Goal: Transaction & Acquisition: Subscribe to service/newsletter

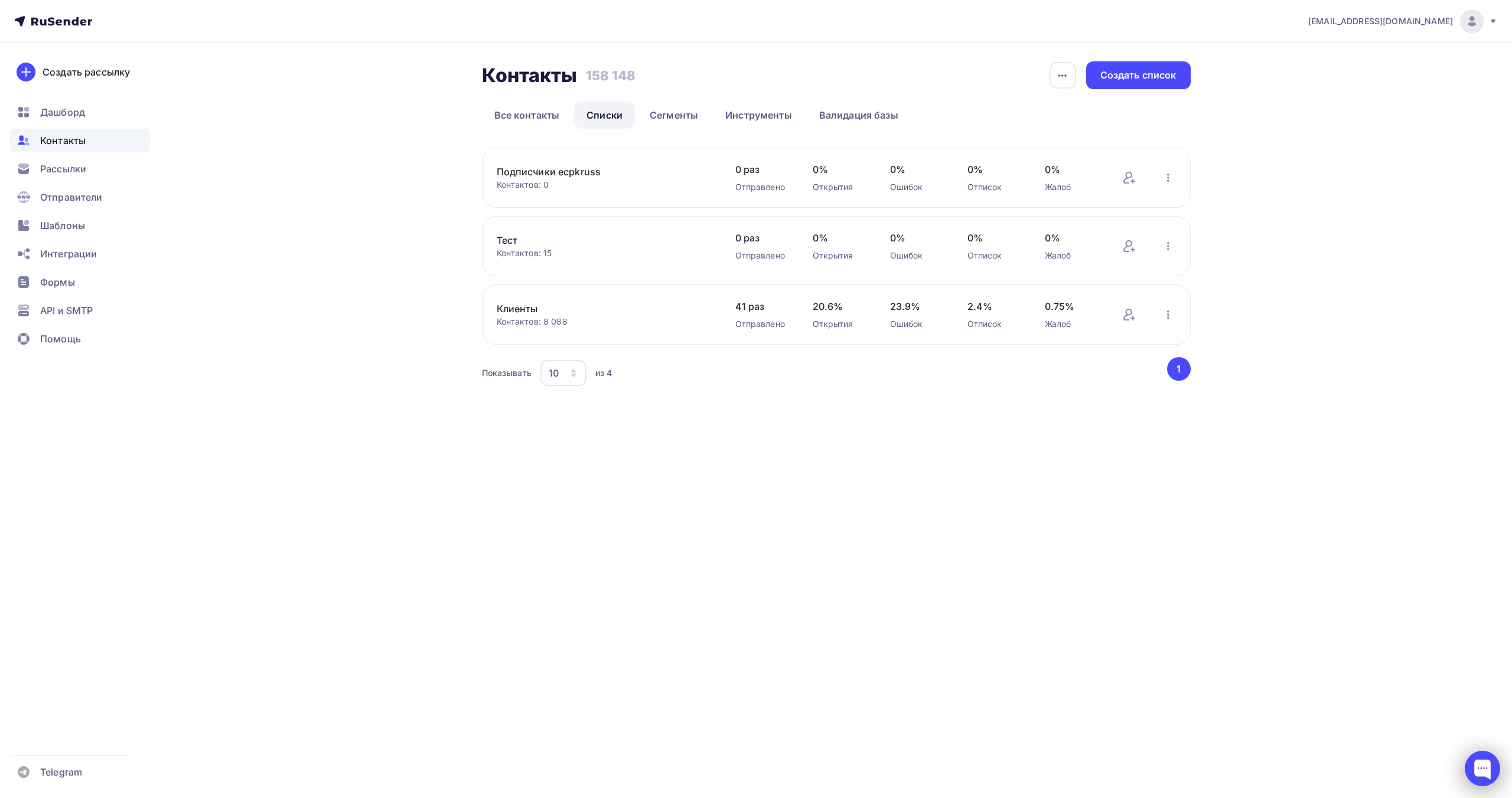
click at [1473, 773] on div at bounding box center [1483, 769] width 36 height 36
click at [74, 147] on span "Контакты" at bounding box center [63, 140] width 46 height 14
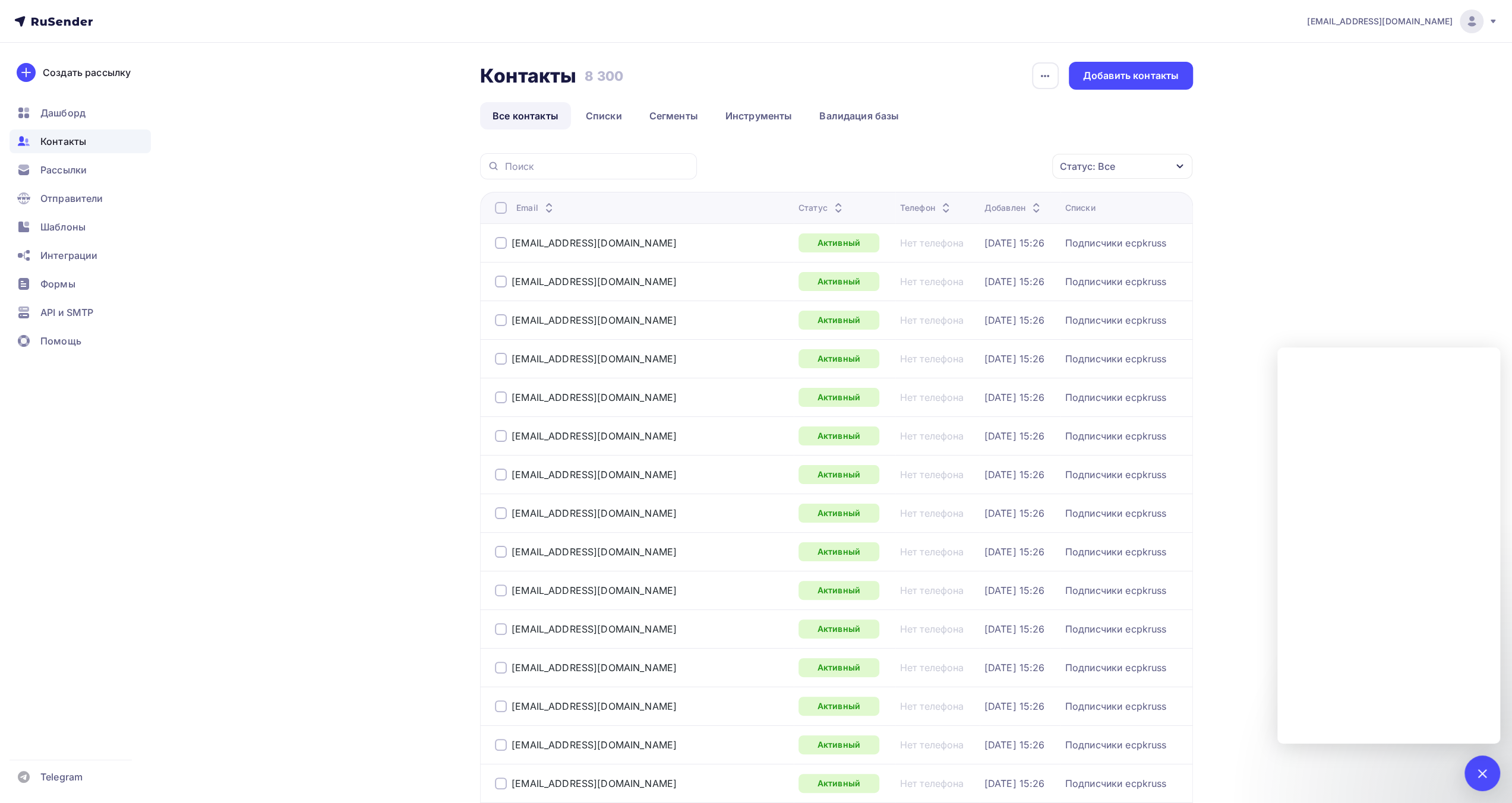
click at [90, 140] on div "Контакты" at bounding box center [80, 141] width 141 height 23
click at [69, 172] on span "Рассылки" at bounding box center [63, 170] width 46 height 14
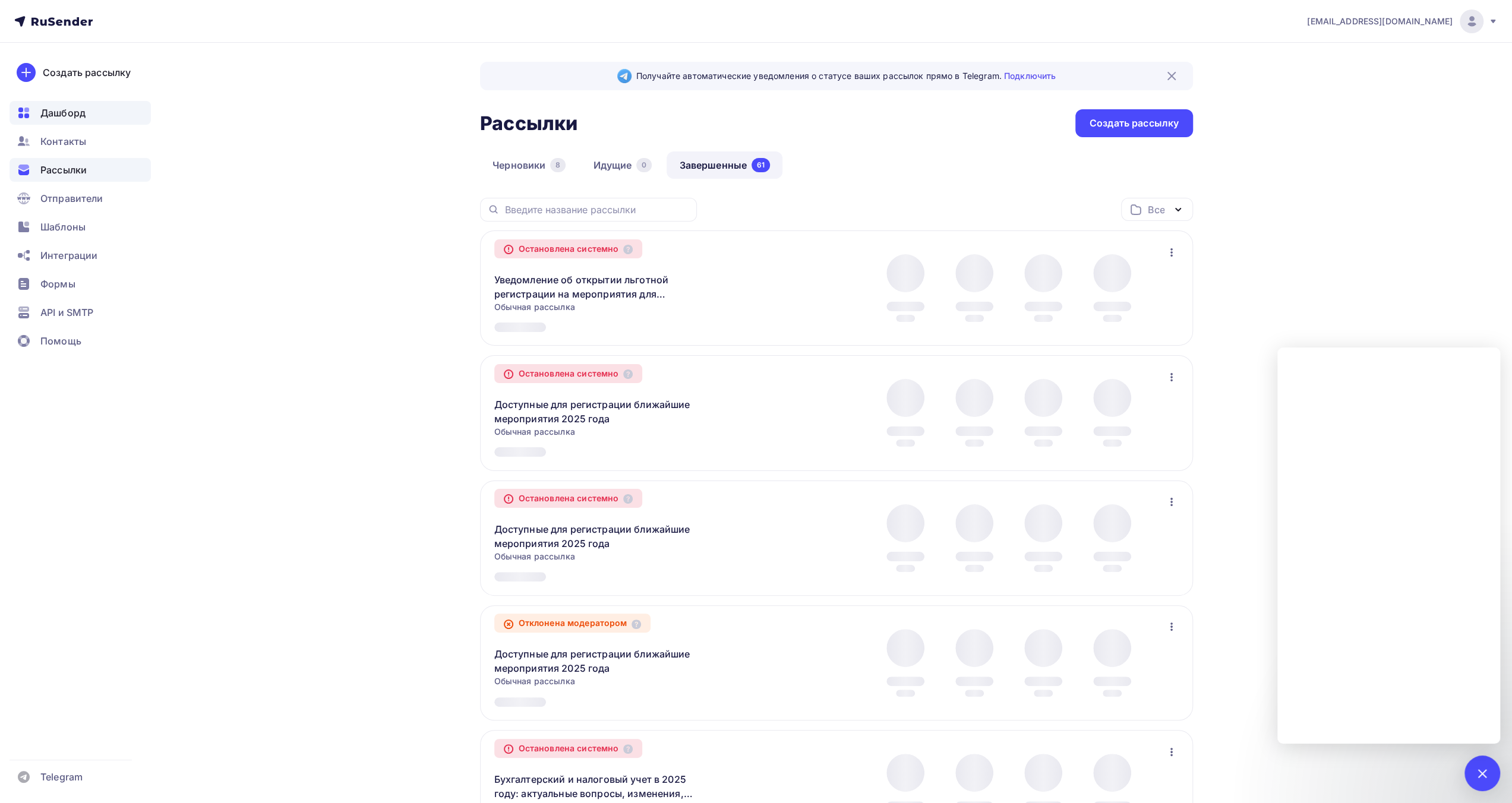
click at [69, 106] on span "Дашборд" at bounding box center [63, 113] width 45 height 14
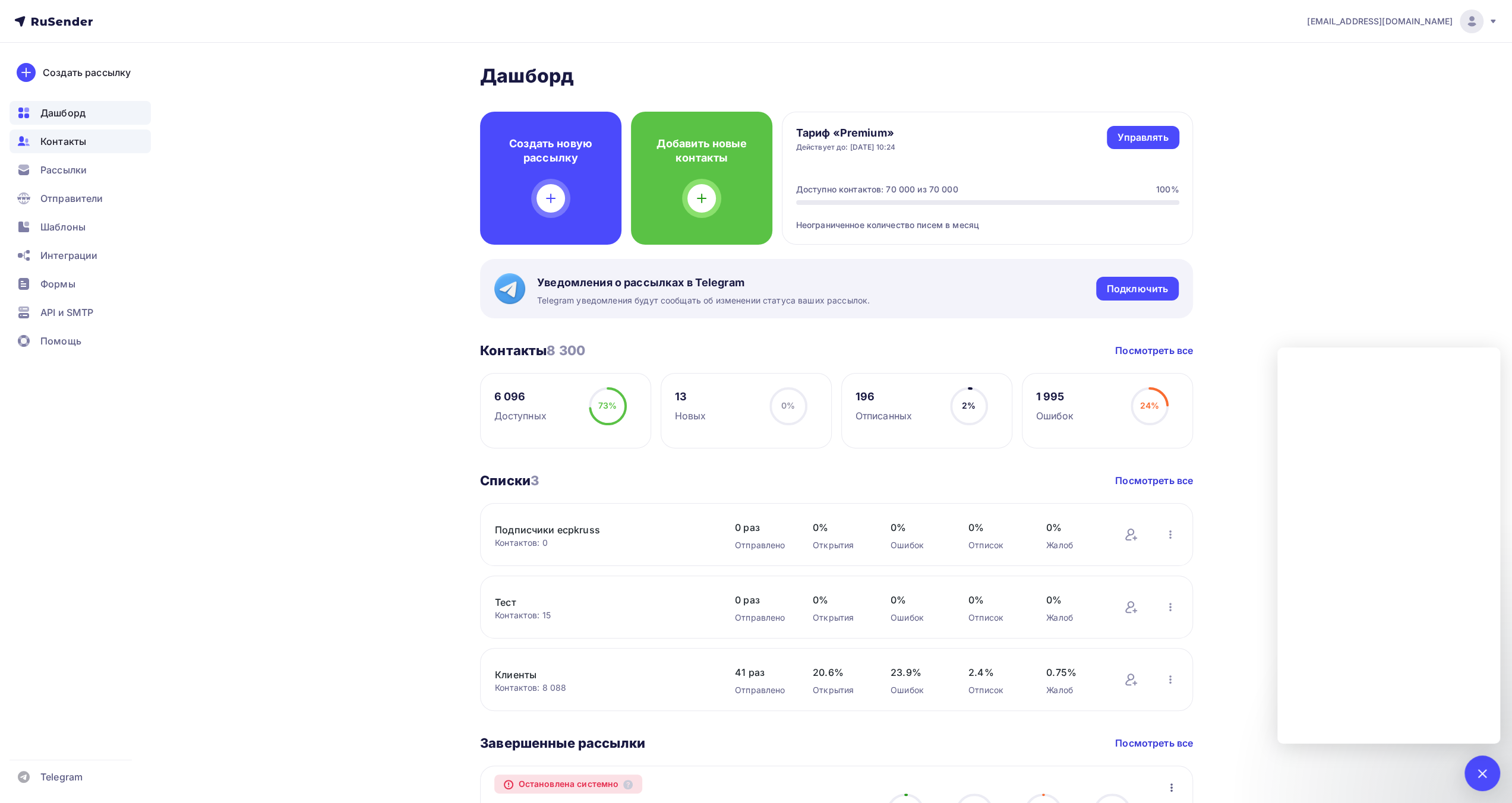
click at [78, 140] on span "Контакты" at bounding box center [63, 141] width 46 height 14
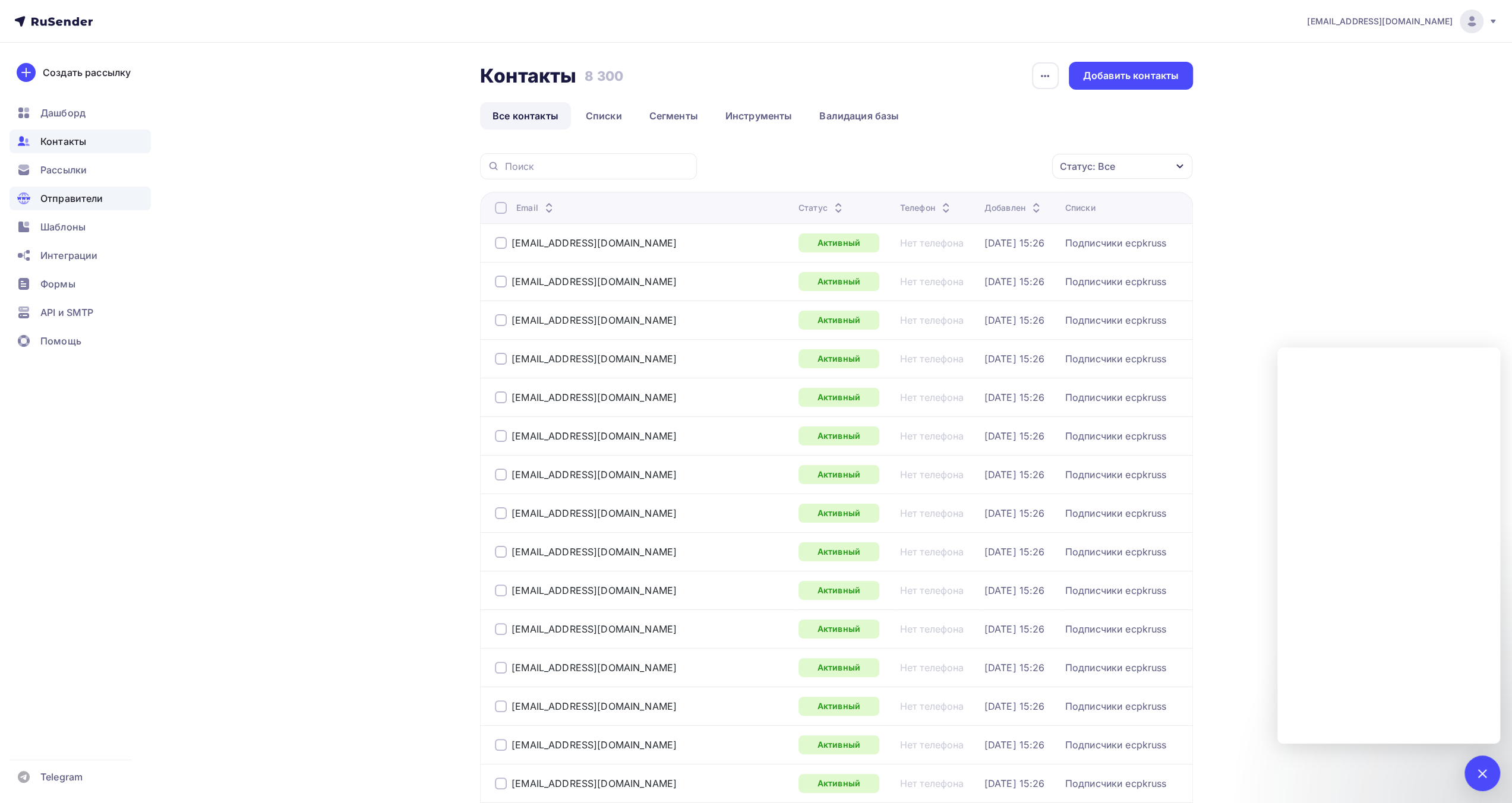
click at [114, 198] on div "Отправители" at bounding box center [80, 198] width 141 height 23
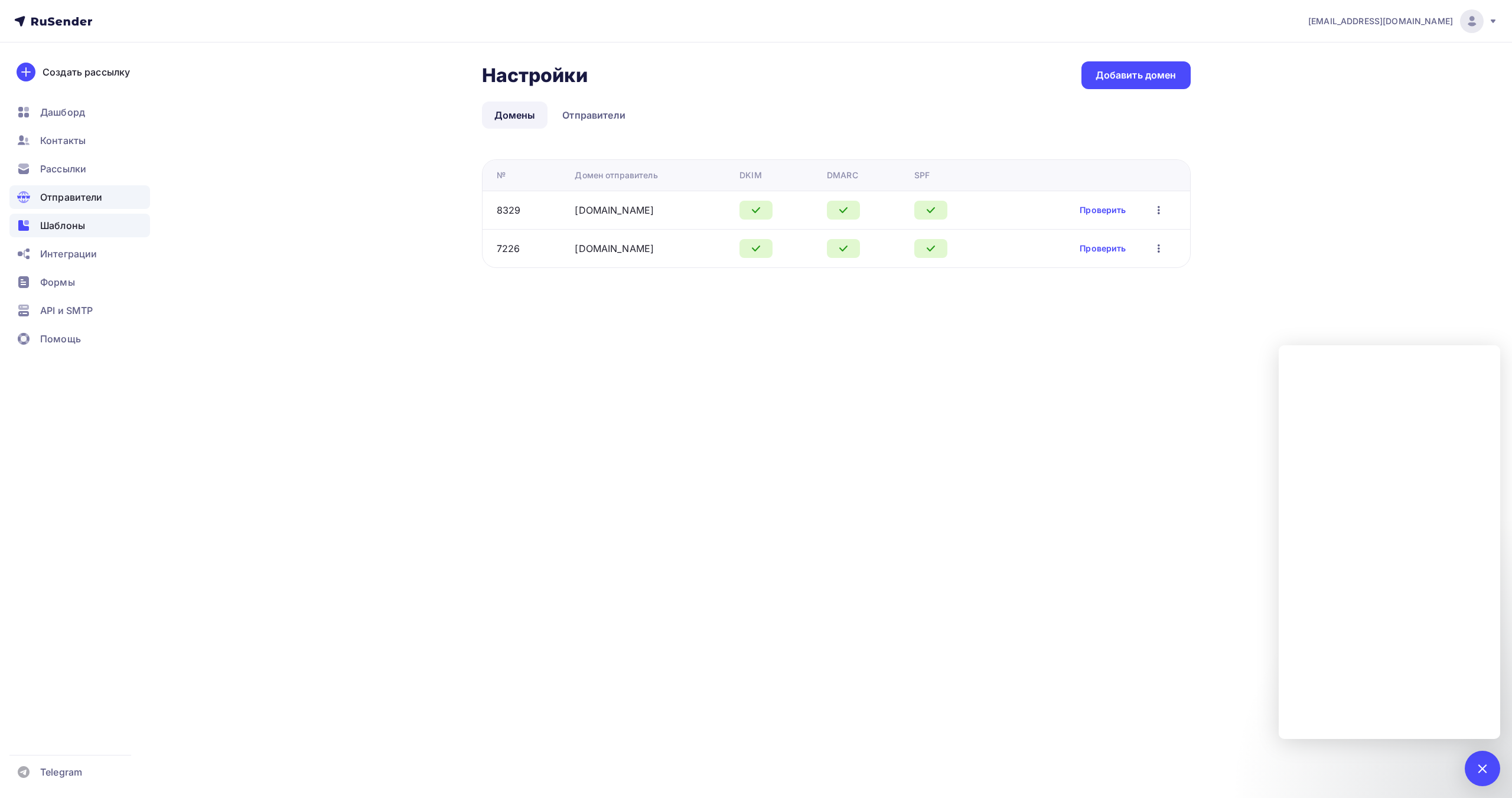
click at [81, 226] on span "Шаблоны" at bounding box center [63, 226] width 45 height 14
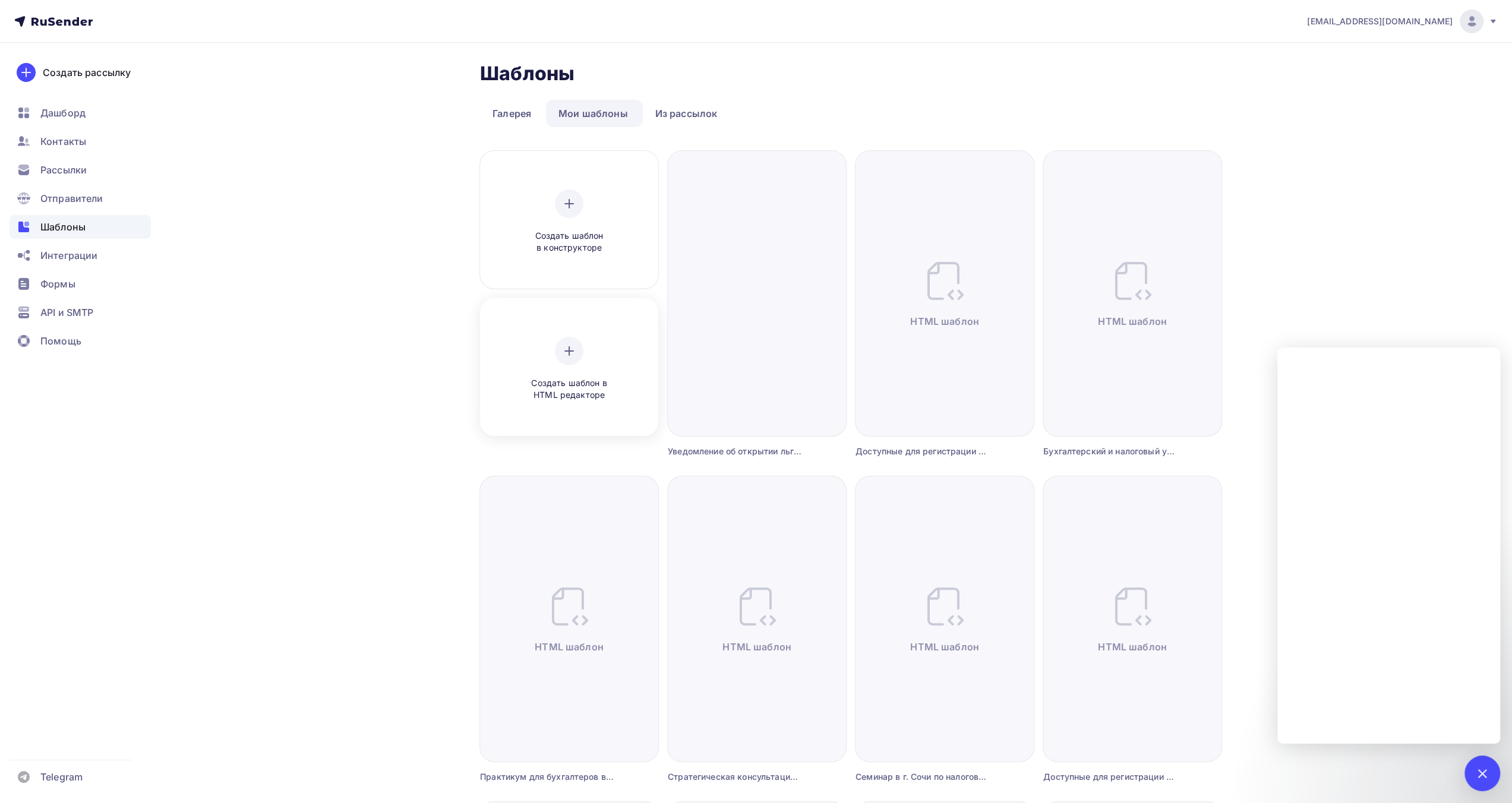
click at [571, 350] on icon at bounding box center [569, 351] width 14 height 14
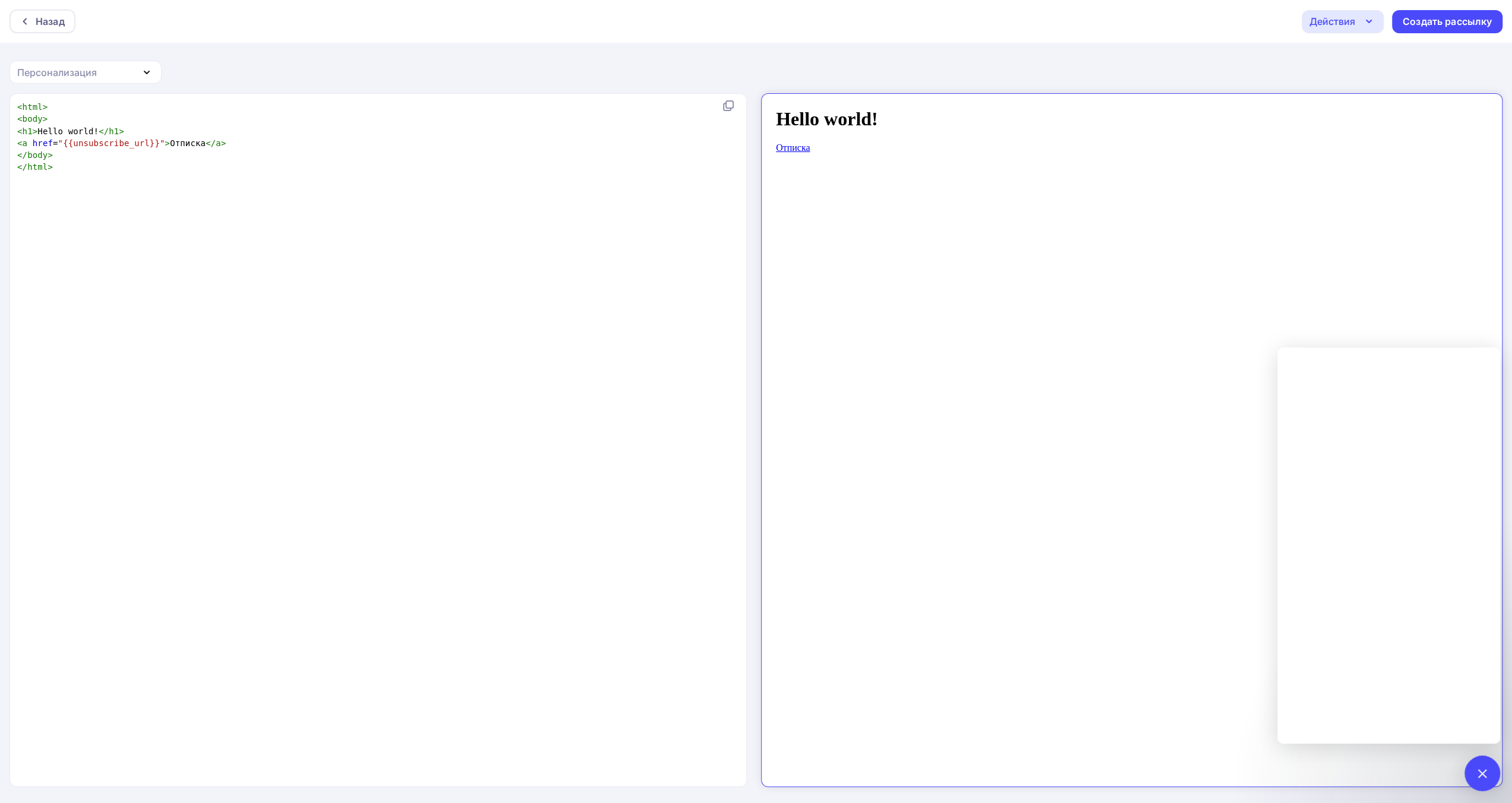
click at [626, 176] on div "xxxxxxxxxx < html > < body > < h1 > Hello world! </ h1 > < a href = "{{unsubscr…" at bounding box center [390, 455] width 751 height 713
click at [328, 151] on pre "</ body >" at bounding box center [375, 155] width 722 height 12
type textarea "<html> <body> <h1>Hello world!</h1> <a href="{{unsubscribe_url}}">Отписка</a> <…"
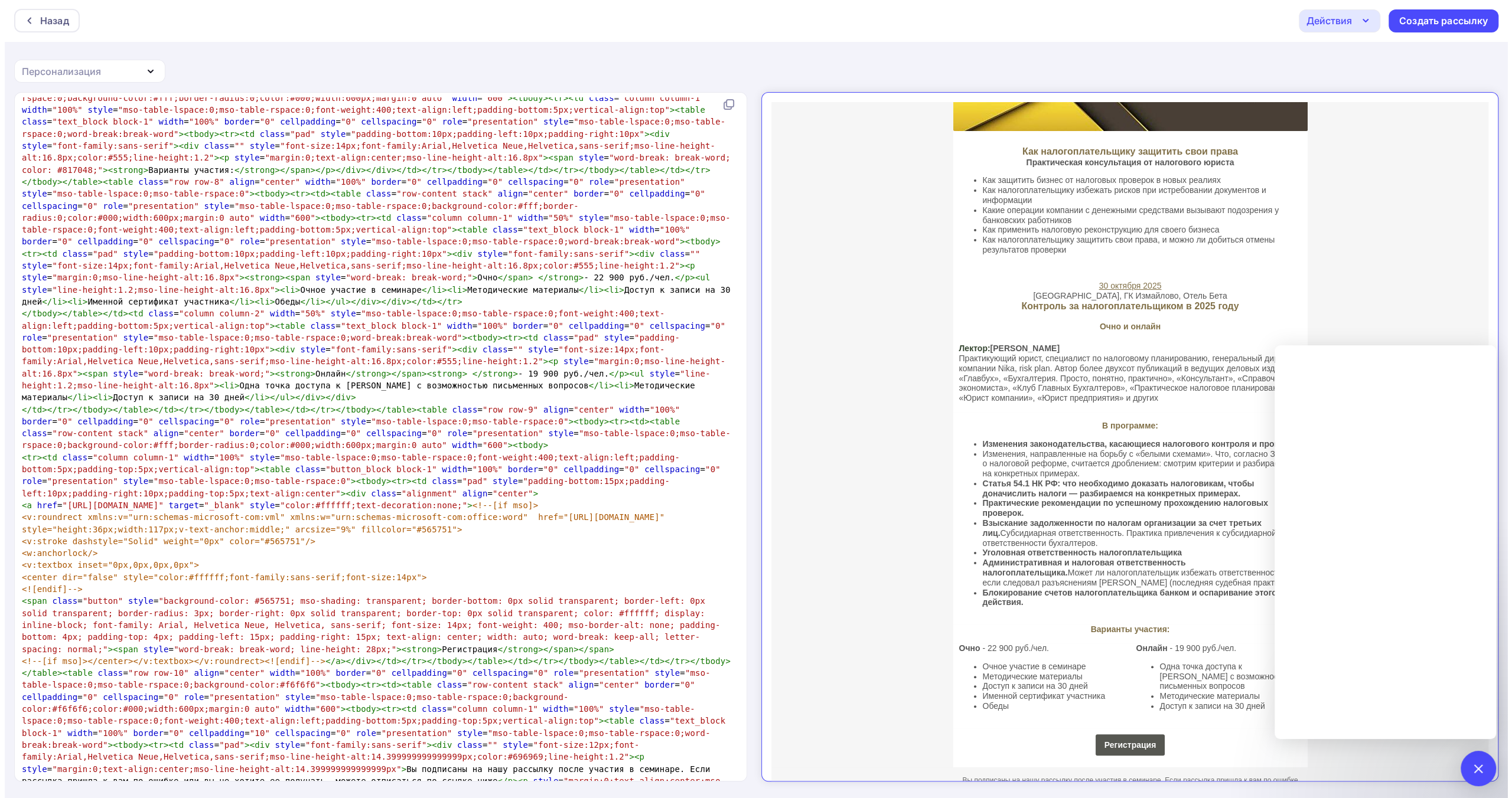
scroll to position [0, 0]
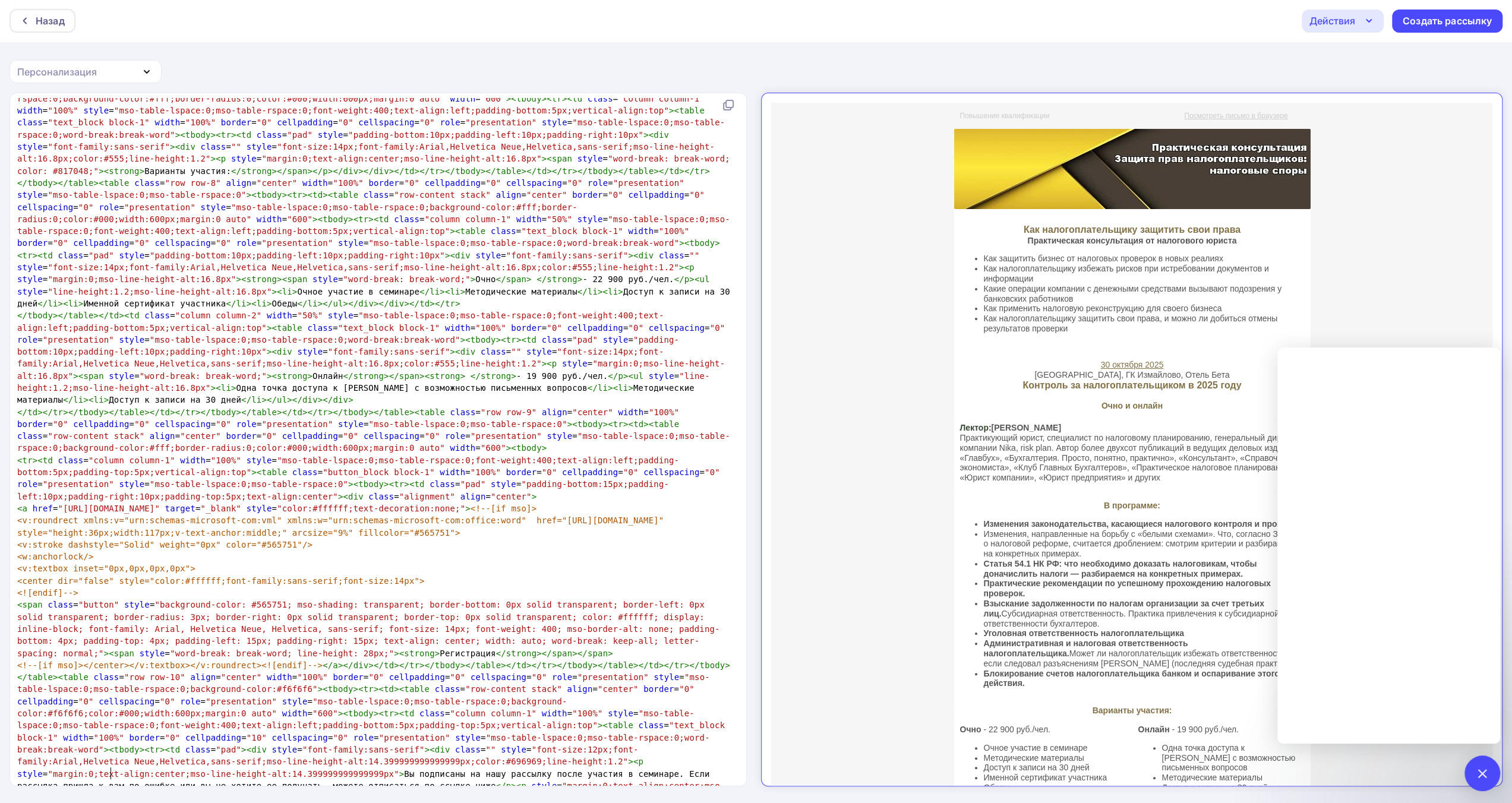
click at [1358, 26] on div "Действия" at bounding box center [1342, 21] width 82 height 23
click at [1358, 85] on div "Сохранить в Мои шаблоны" at bounding box center [1403, 89] width 130 height 14
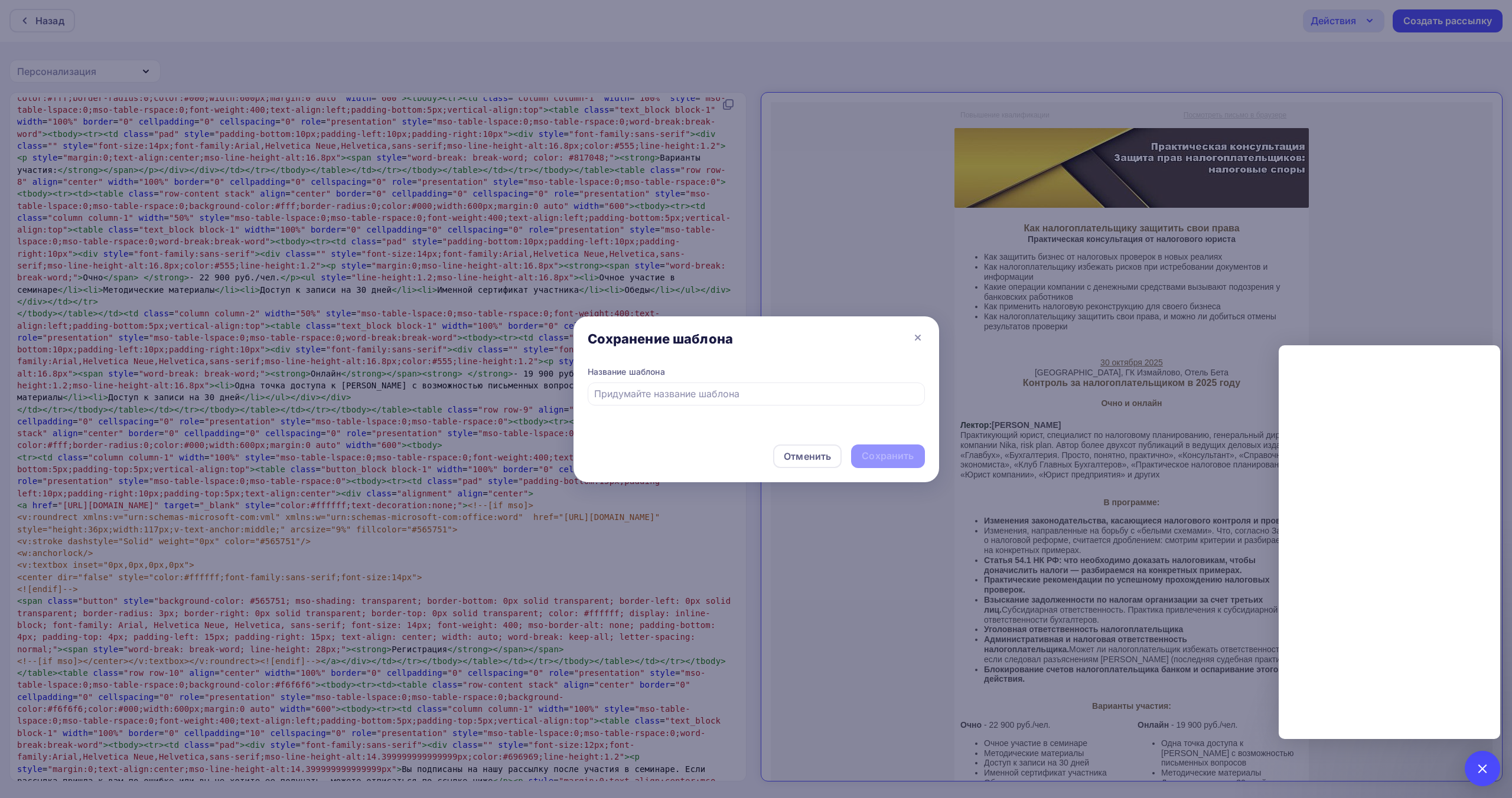
click at [640, 381] on div "Название шаблона" at bounding box center [756, 385] width 337 height 40
click at [696, 389] on input "text" at bounding box center [756, 394] width 324 height 14
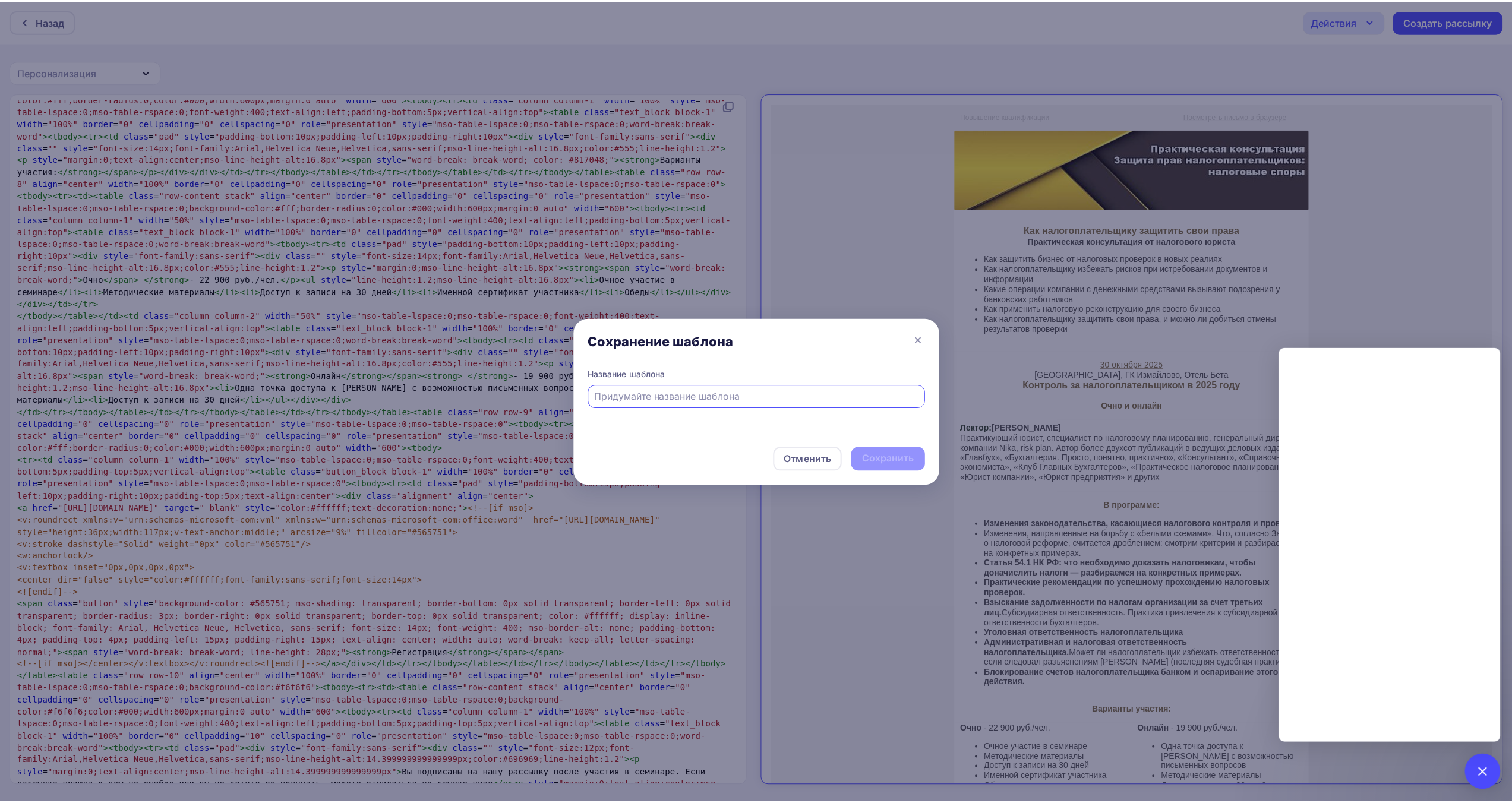
scroll to position [187, 0]
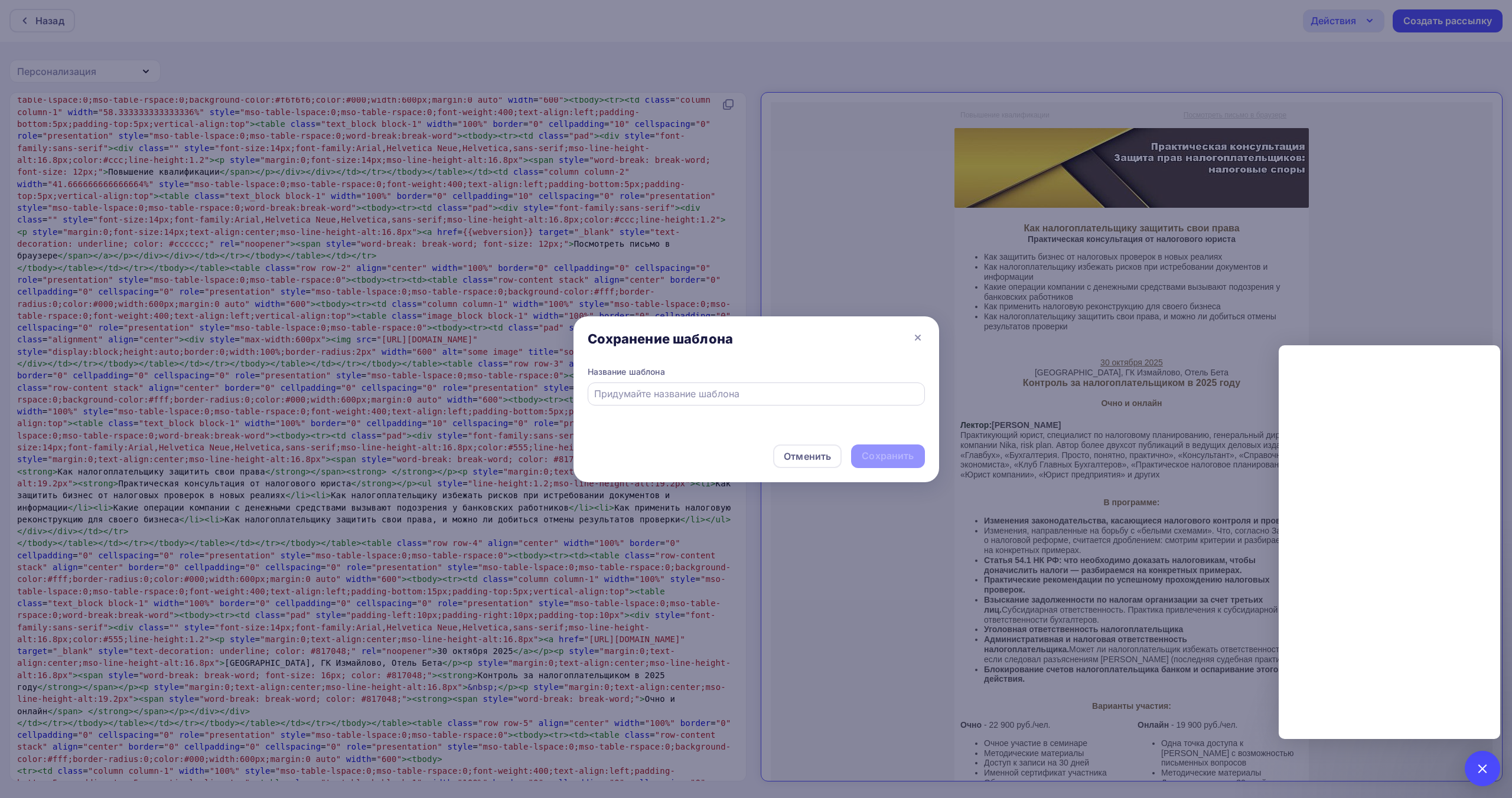
click at [794, 394] on input "text" at bounding box center [756, 394] width 324 height 14
paste input "Как налогоплательщику защитить свои права"
type input "Как налогоплательщику защитить свои права"
click at [891, 458] on div "Сохранить" at bounding box center [887, 456] width 52 height 14
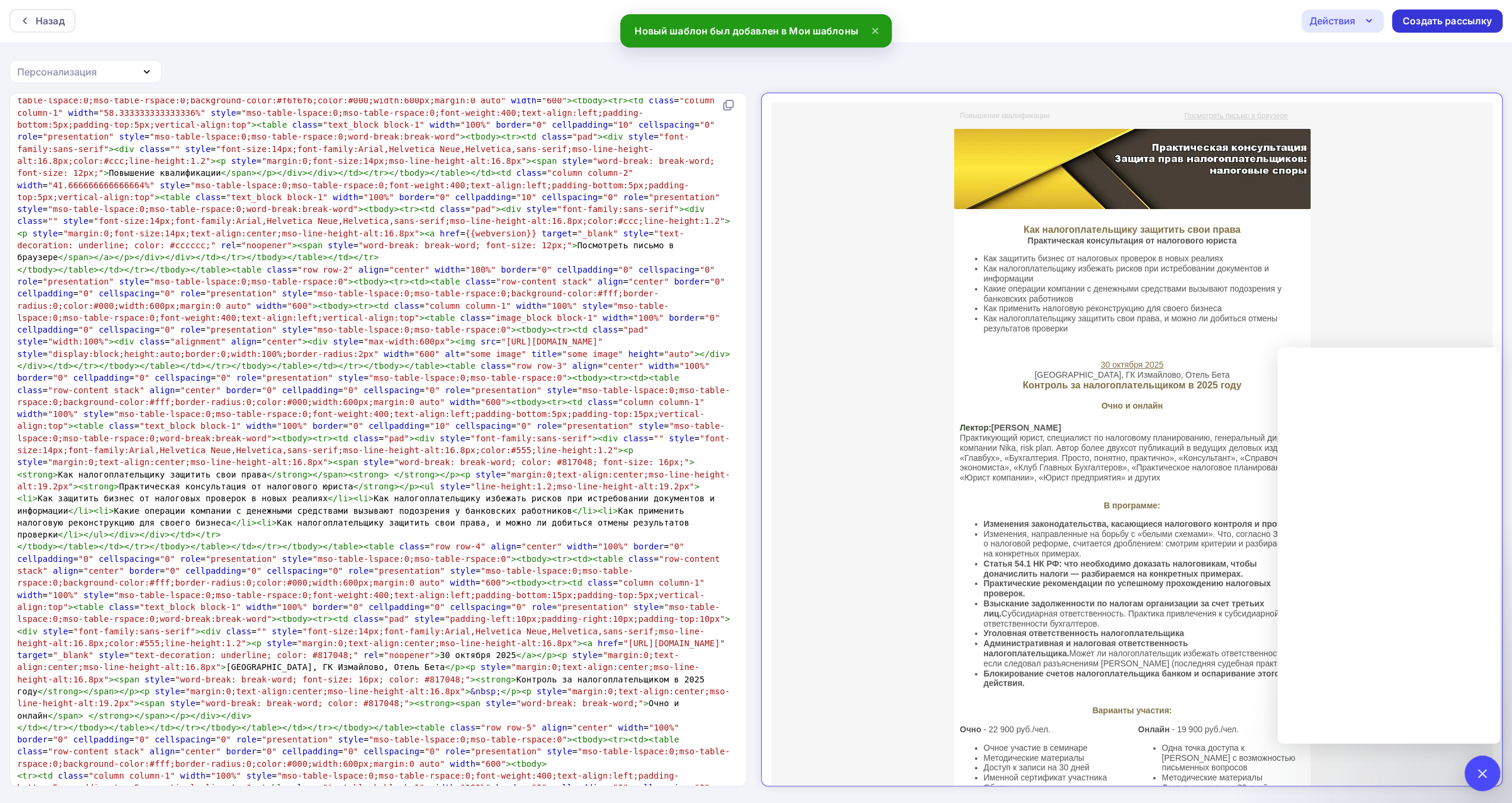
click at [1457, 23] on div "Создать рассылку" at bounding box center [1446, 21] width 89 height 14
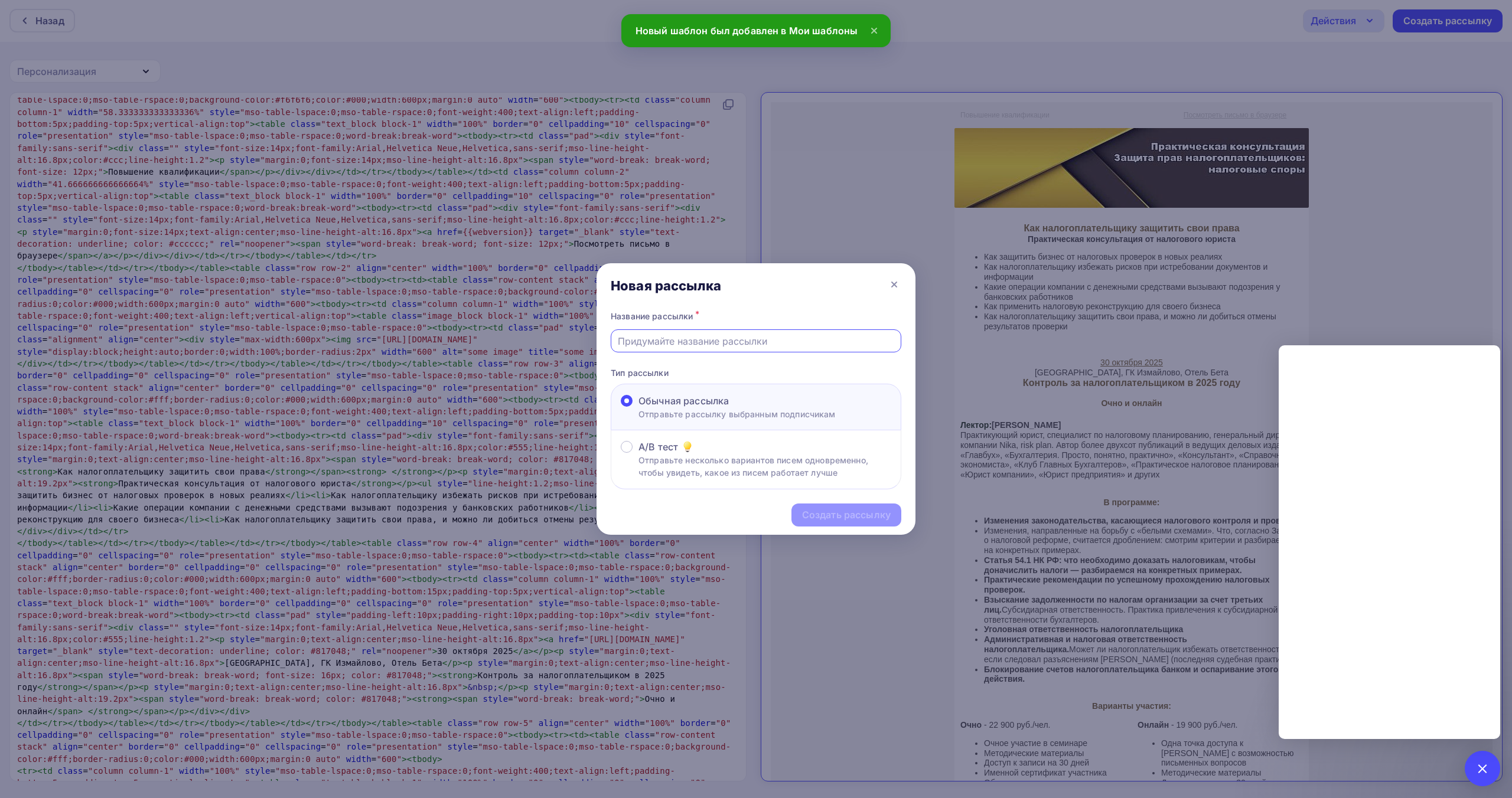
click at [746, 344] on input "text" at bounding box center [756, 341] width 277 height 14
paste input "Как налогоплательщику защитить свои права"
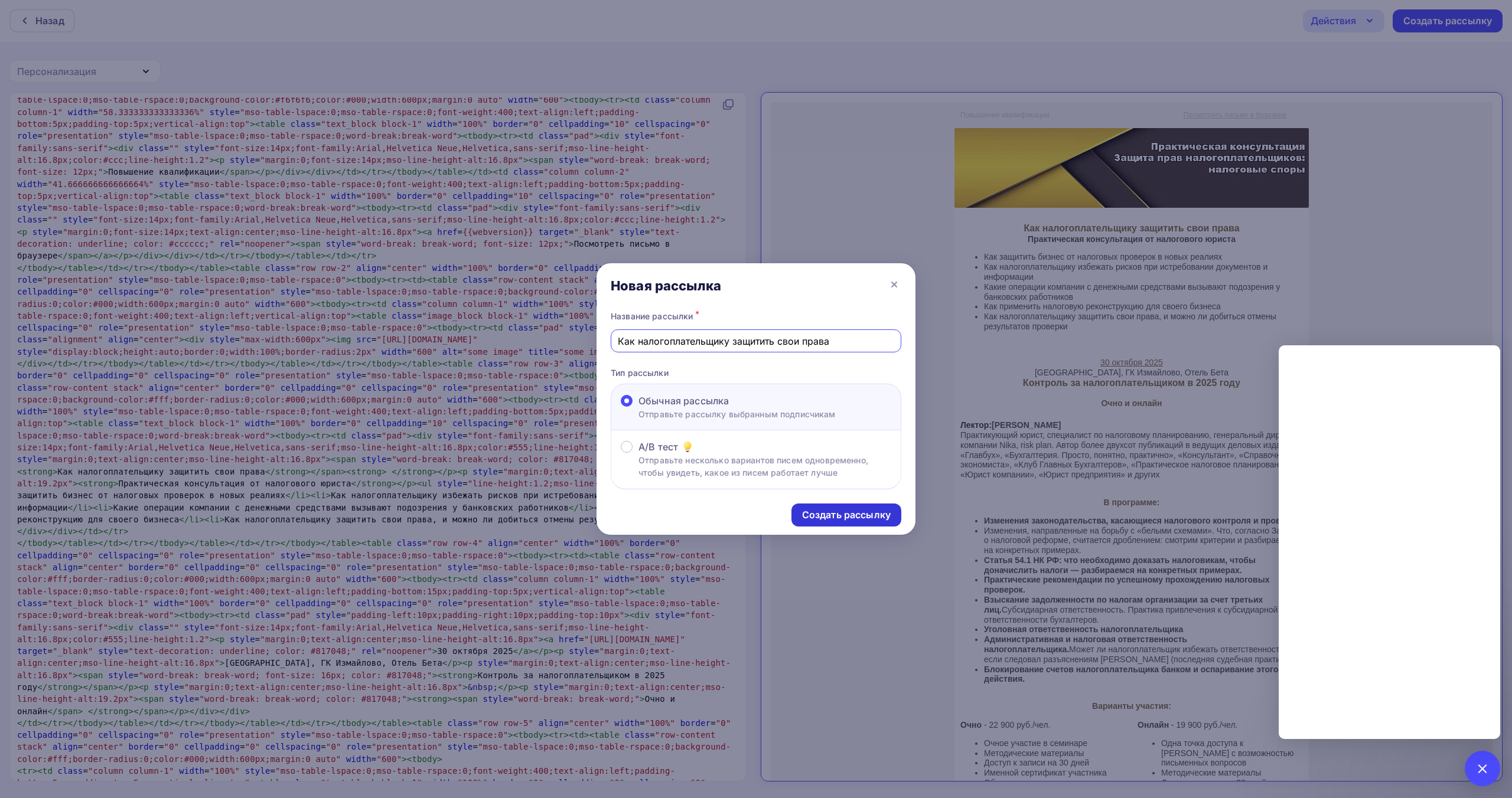
type input "Как налогоплательщику защитить свои права"
click at [842, 511] on div "Создать рассылку" at bounding box center [846, 516] width 88 height 14
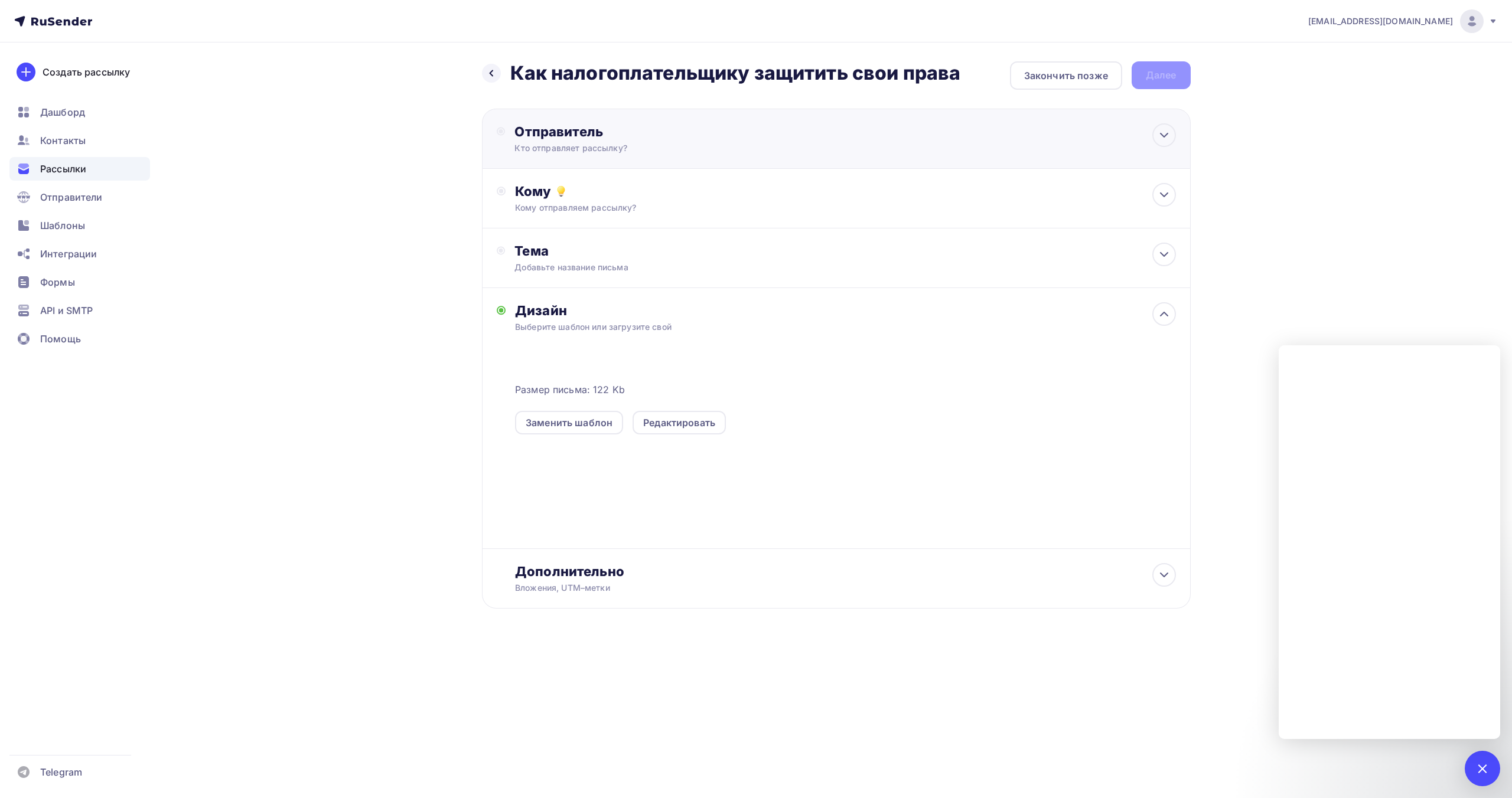
click at [502, 134] on icon at bounding box center [500, 132] width 9 height 9
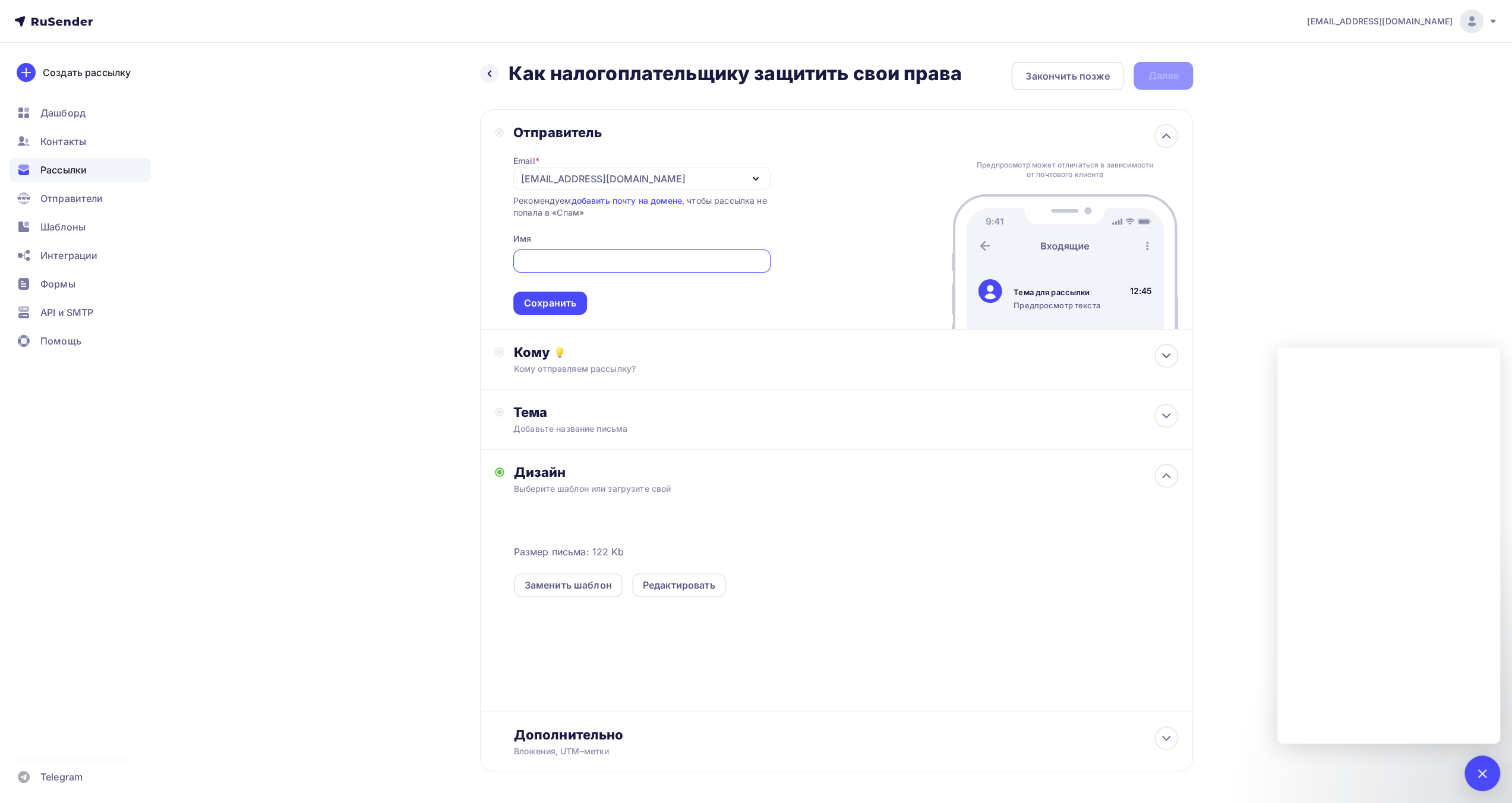
click at [646, 180] on div "info@ecargentum.ru" at bounding box center [642, 179] width 257 height 23
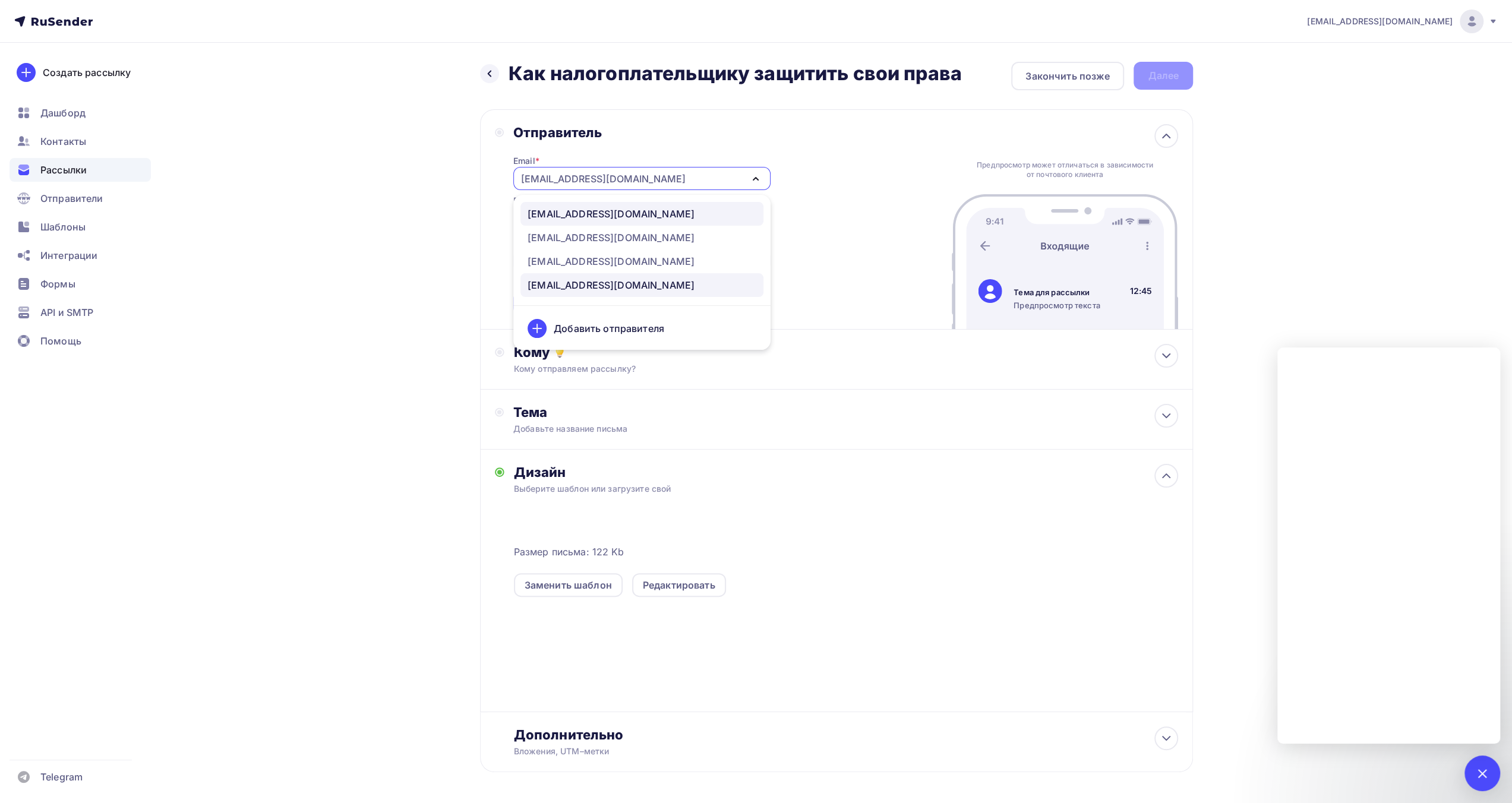
click at [636, 215] on div "info@ecpkruss.ru" at bounding box center [641, 214] width 229 height 14
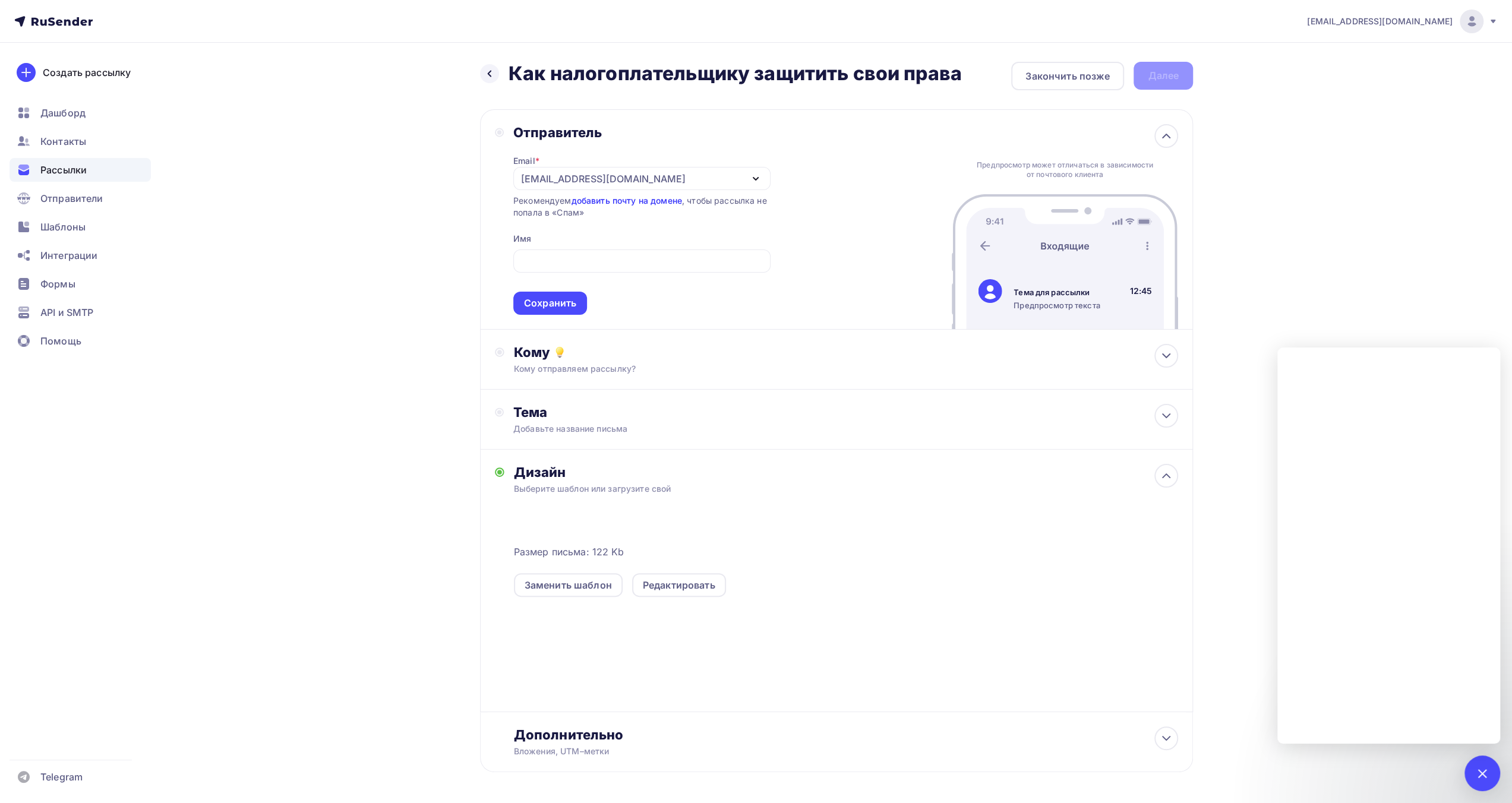
click at [638, 202] on link "добавить почту на домене" at bounding box center [626, 200] width 111 height 10
click at [706, 265] on input "text" at bounding box center [641, 261] width 243 height 14
paste input "ЕЦПК"
type input "ЕЦПК"
click at [559, 305] on div "Сохранить" at bounding box center [549, 304] width 52 height 14
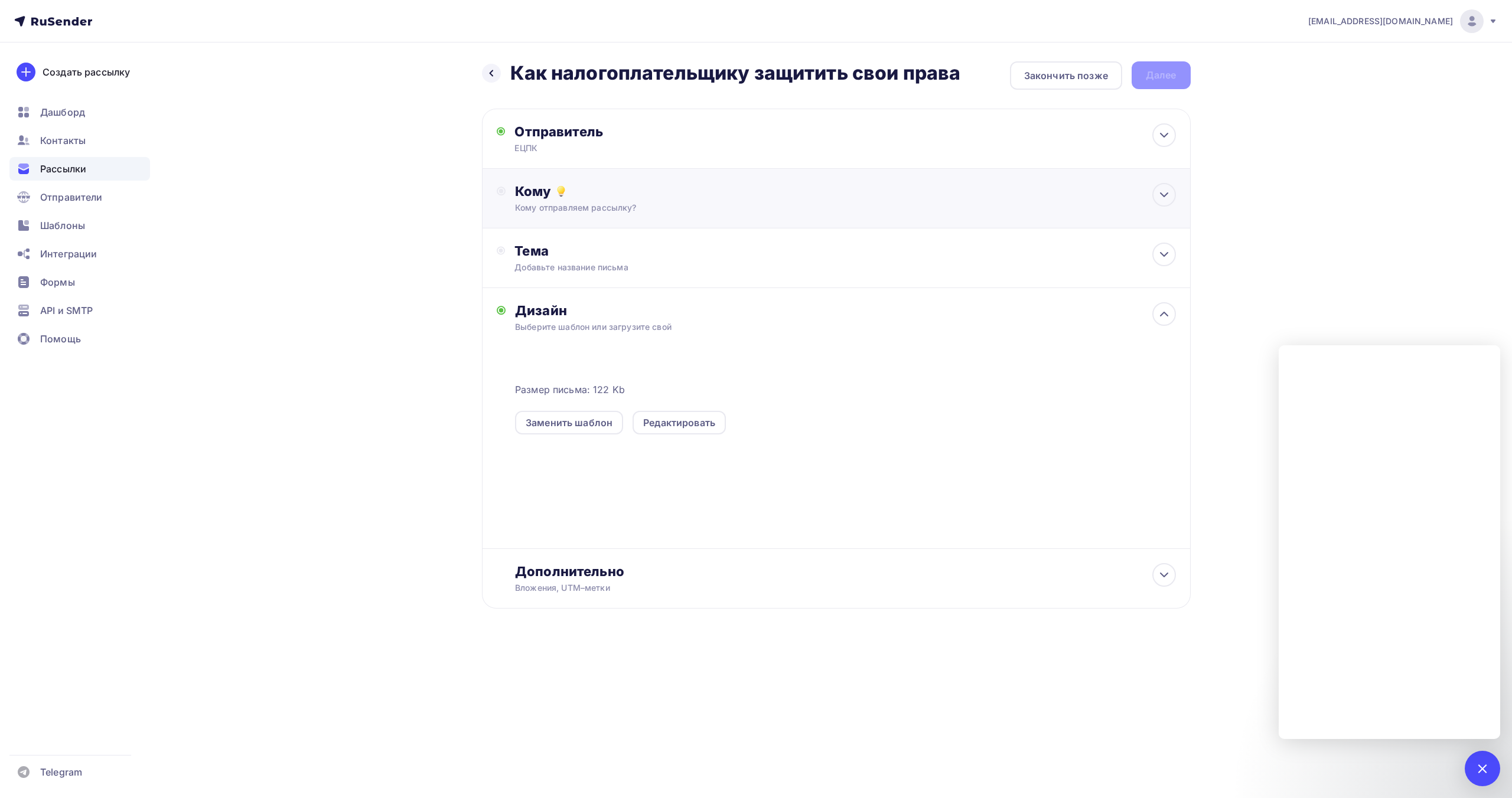
click at [663, 199] on div "Кому" at bounding box center [845, 191] width 660 height 16
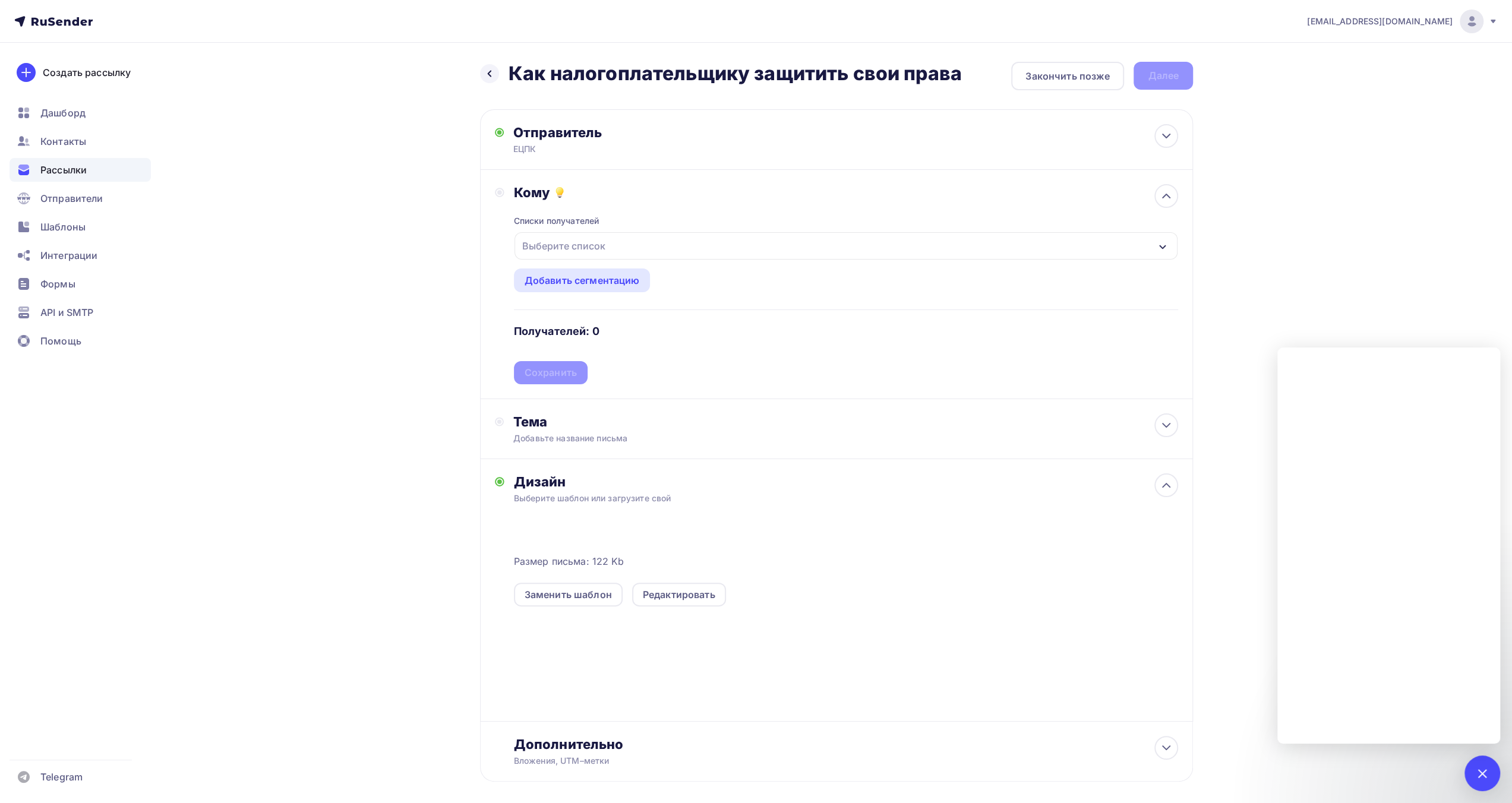
click at [628, 242] on div "Выберите список" at bounding box center [846, 246] width 663 height 27
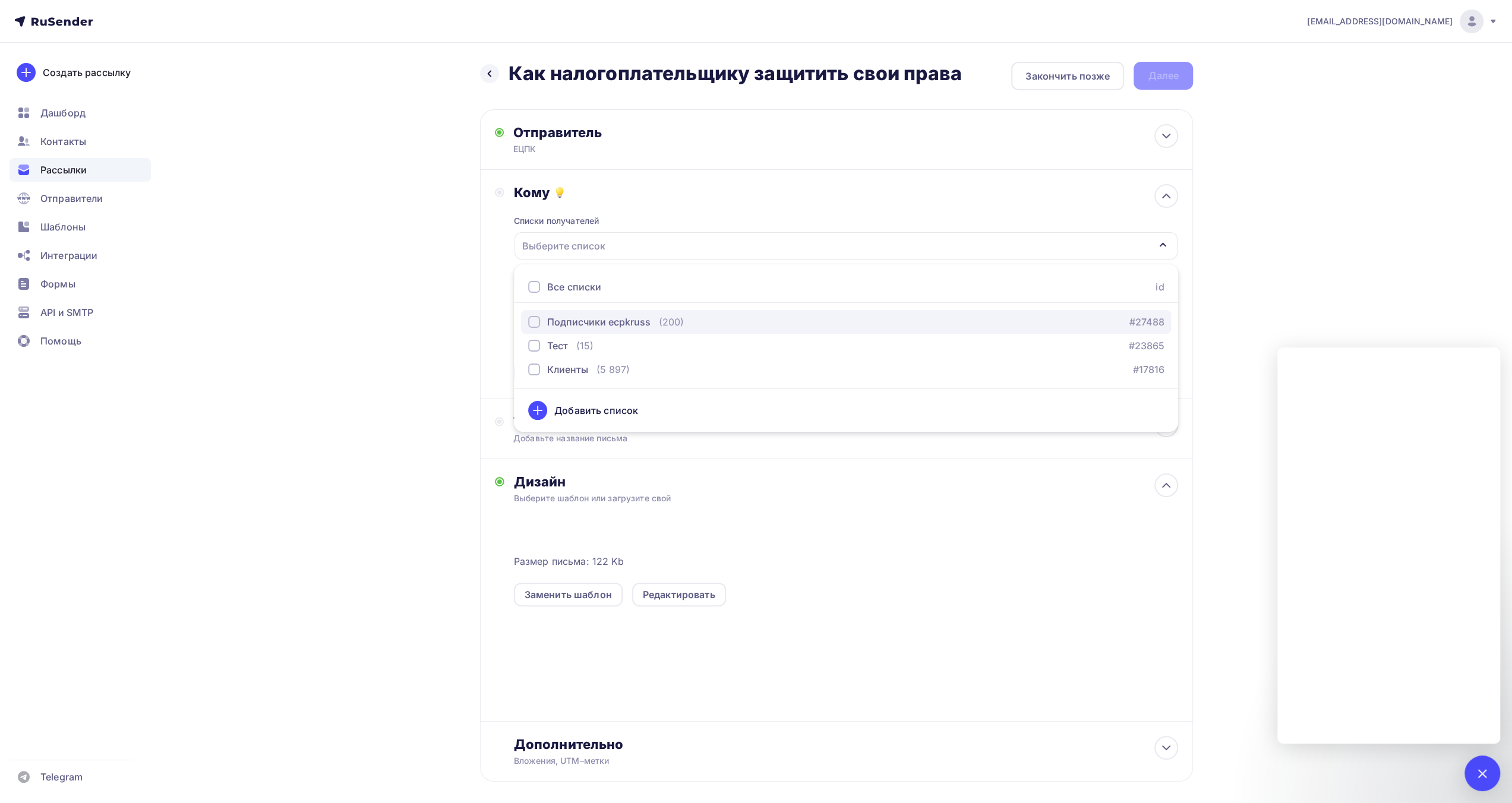
click at [630, 319] on div "Подписчики ecpkruss" at bounding box center [598, 322] width 103 height 14
click at [468, 364] on div "Назад Как налогоплательщику защитить свои права Как налогоплательщику защитить …" at bounding box center [756, 450] width 974 height 815
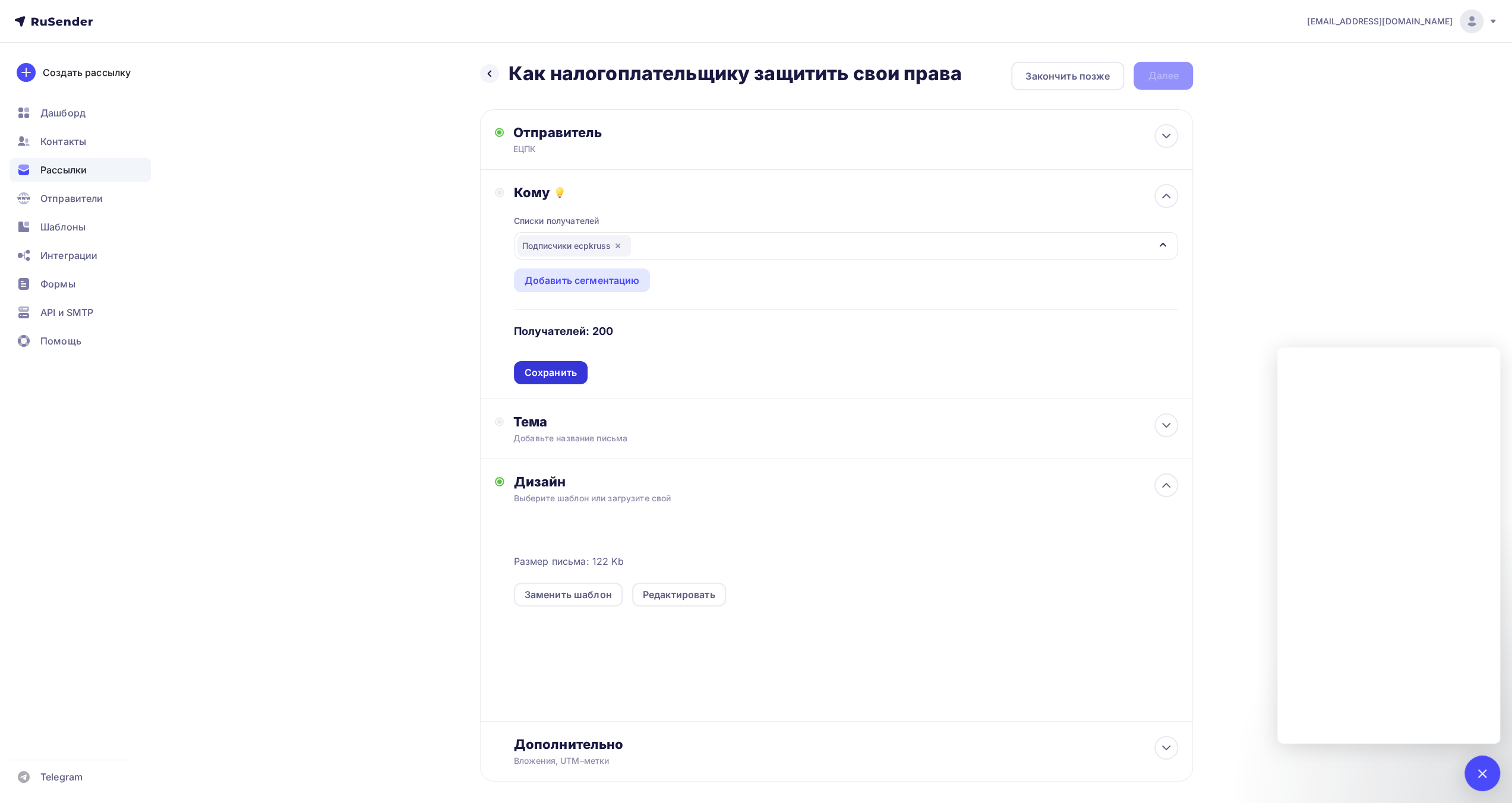
click at [562, 370] on div "Сохранить" at bounding box center [550, 373] width 52 height 14
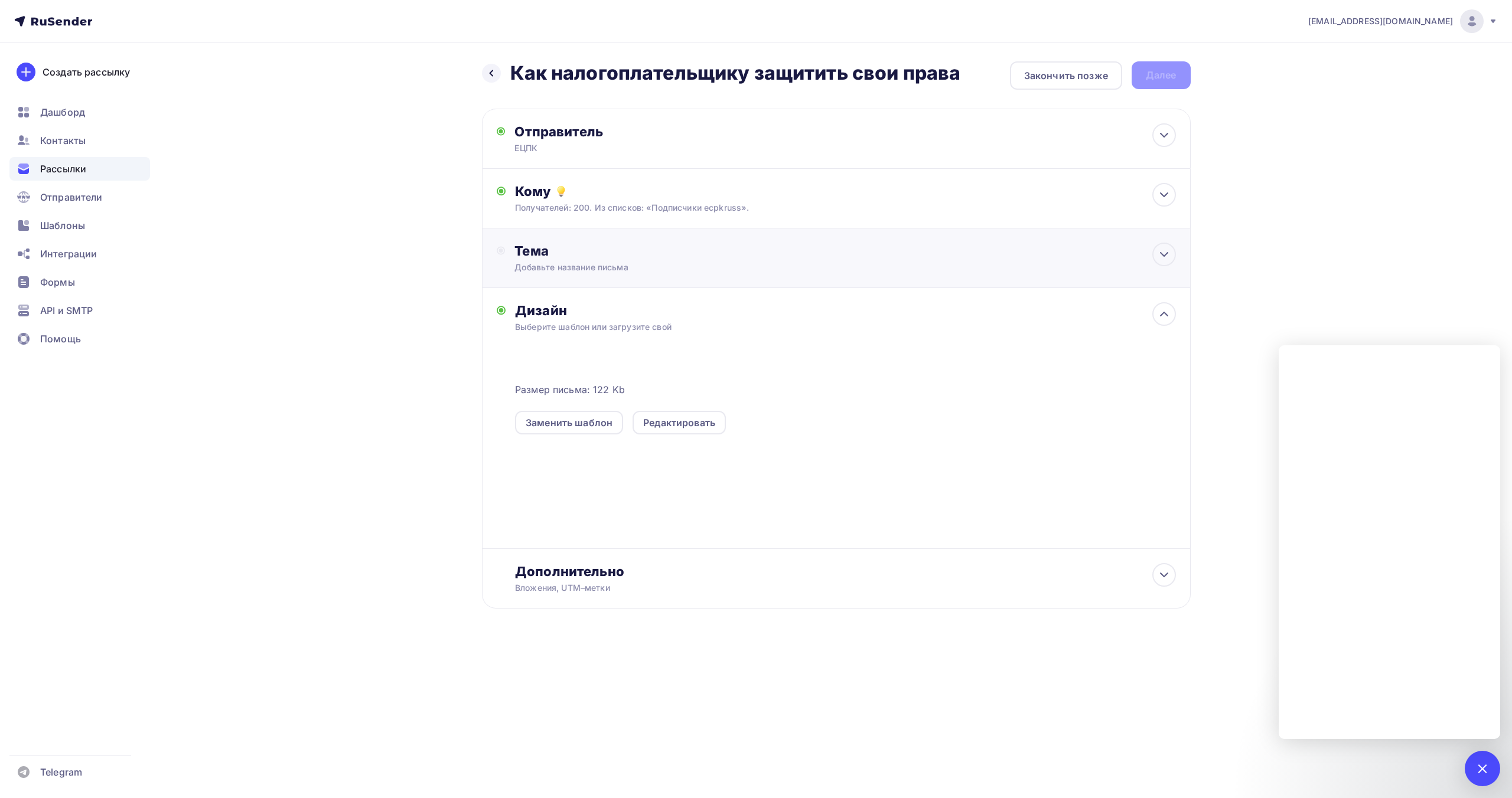
click at [703, 268] on div "Добавьте название письма" at bounding box center [619, 267] width 210 height 12
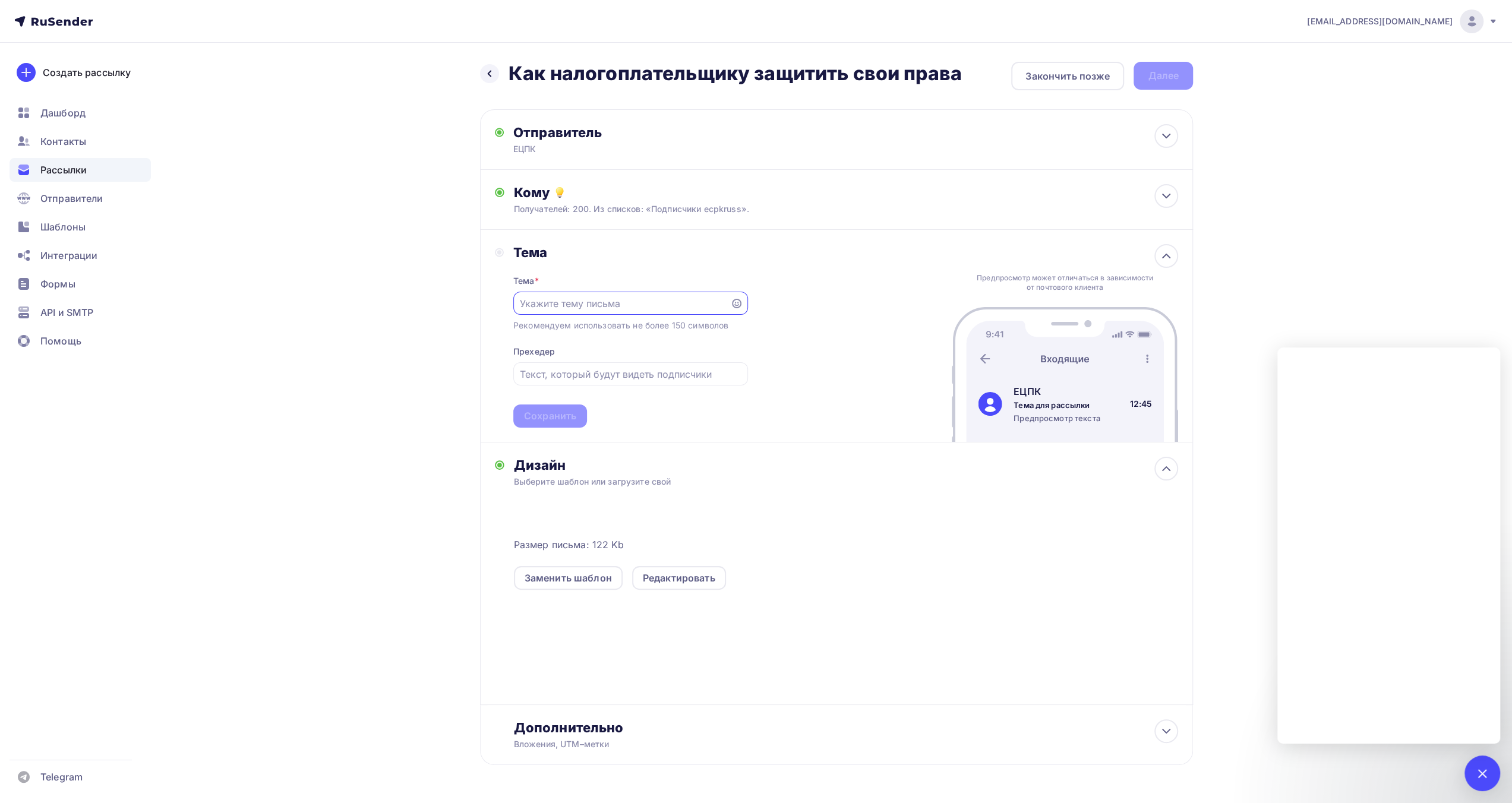
drag, startPoint x: 678, startPoint y: 299, endPoint x: 692, endPoint y: 300, distance: 14.0
click at [678, 299] on input "text" at bounding box center [621, 304] width 203 height 14
paste input "ЕЦПК"
drag, startPoint x: 572, startPoint y: 304, endPoint x: 443, endPoint y: 282, distance: 130.9
click at [444, 282] on div "Назад Как налогоплательщику защитить свои права Как налогоплательщику защитить …" at bounding box center [756, 442] width 974 height 799
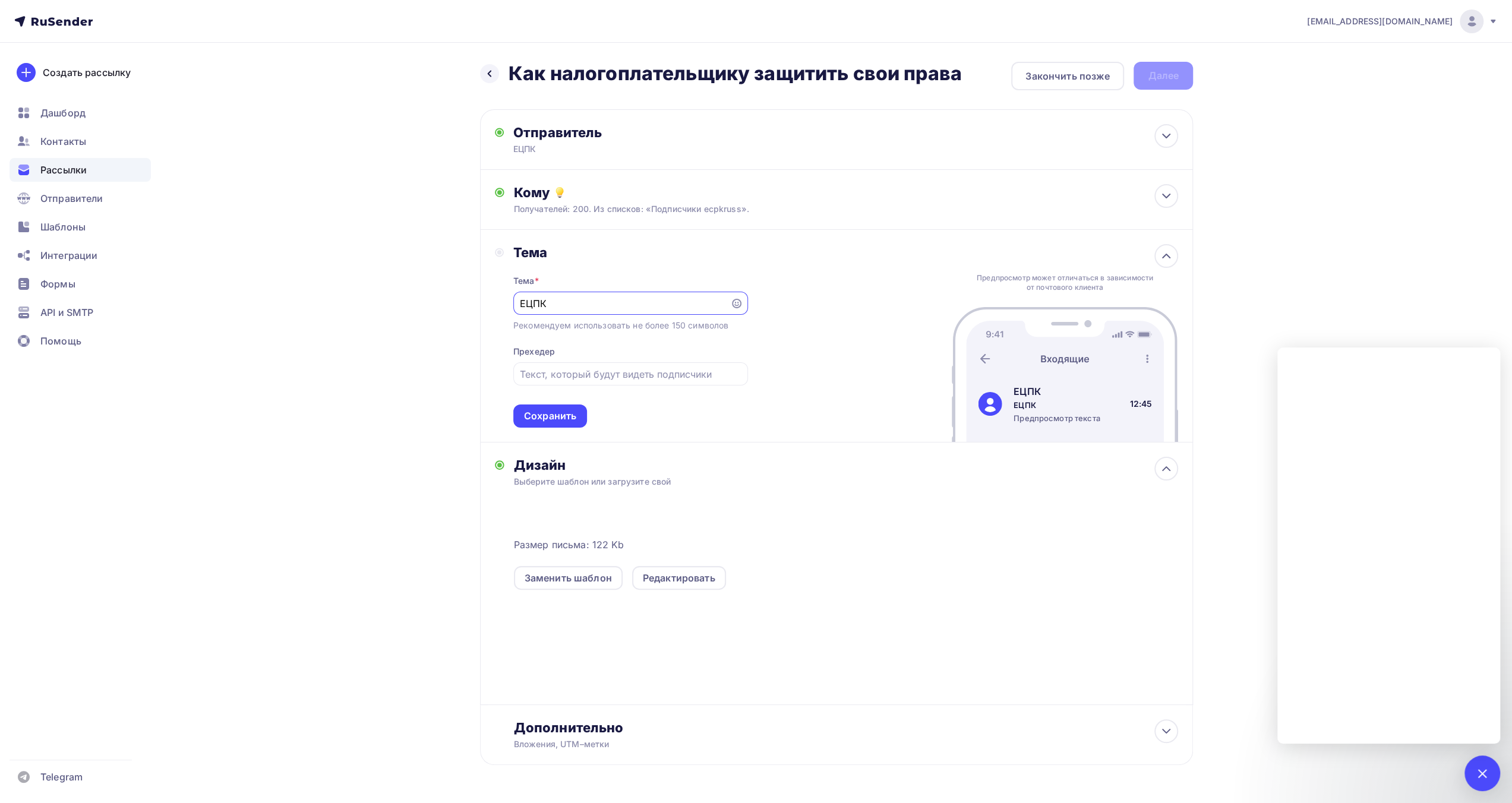
paste input "ак налогоплательщику защитить свои права"
type input "Как налогоплательщику защитить свои права"
click at [602, 380] on input "text" at bounding box center [630, 375] width 221 height 14
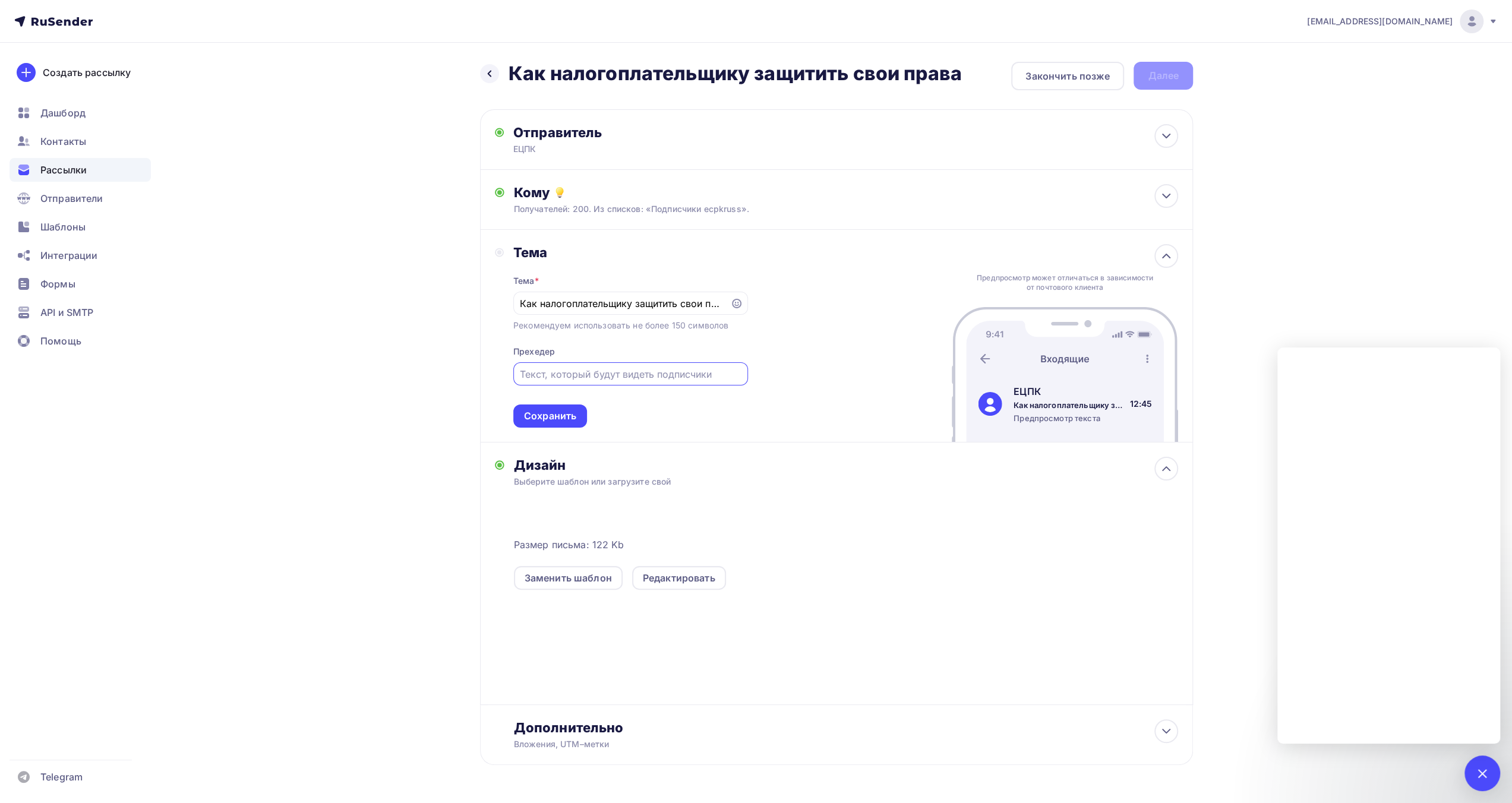
paste input "Практическая консультация"
type input "Практическая консультация"
click at [560, 420] on div "Сохранить" at bounding box center [549, 417] width 52 height 14
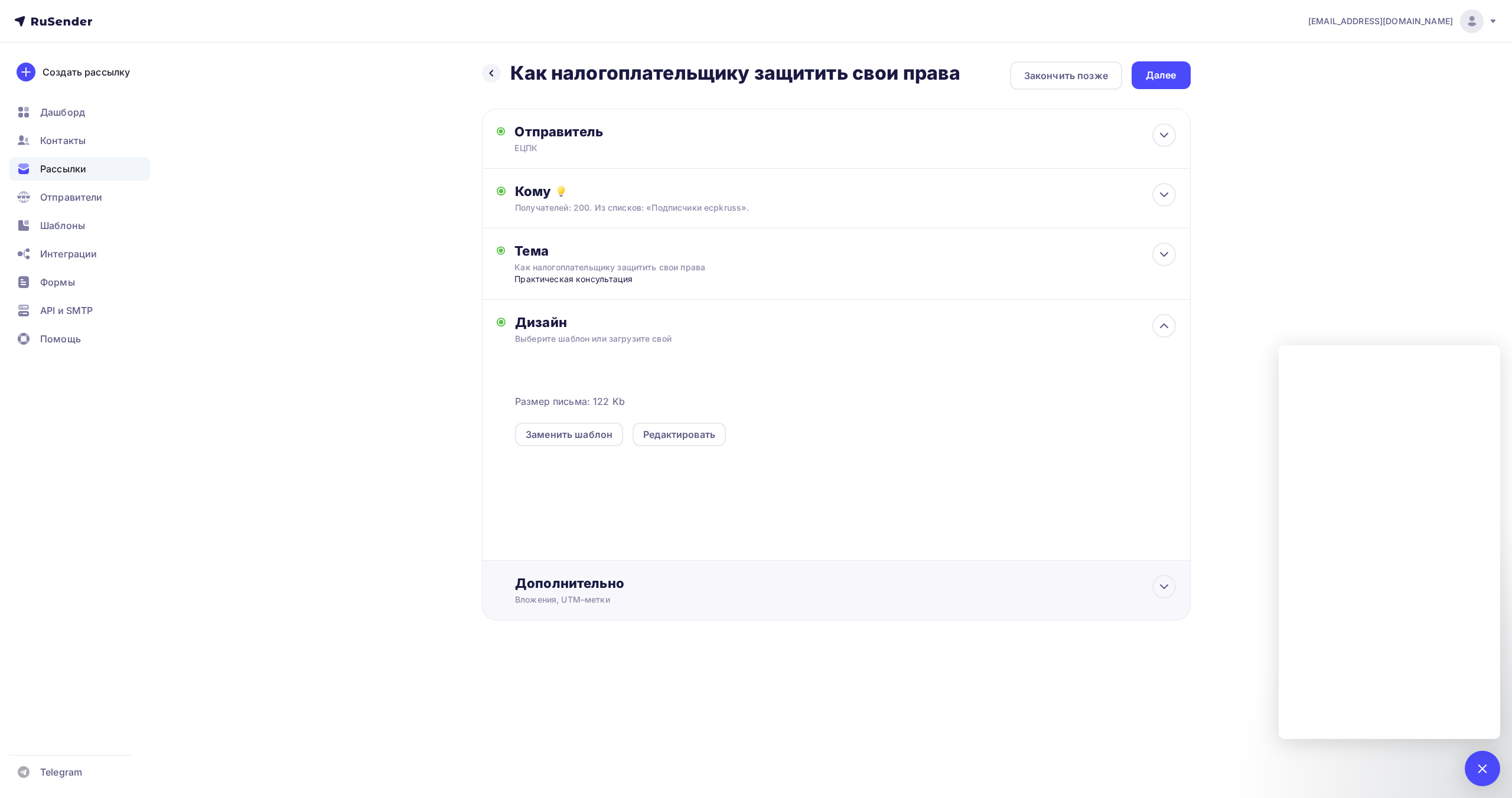
drag, startPoint x: 604, startPoint y: 586, endPoint x: 615, endPoint y: 598, distance: 16.3
click at [604, 586] on div "Дополнительно" at bounding box center [845, 583] width 660 height 16
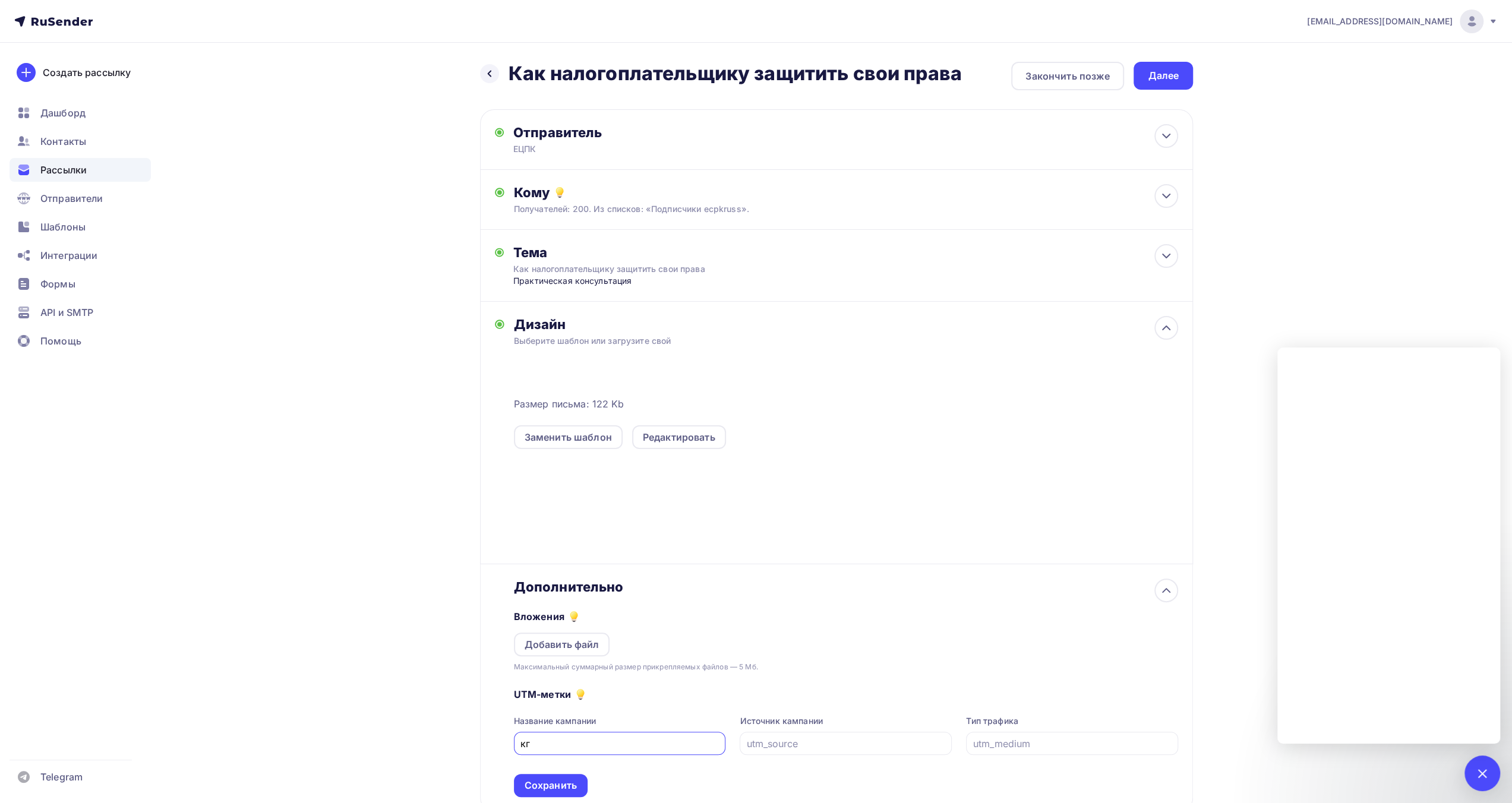
type input "к"
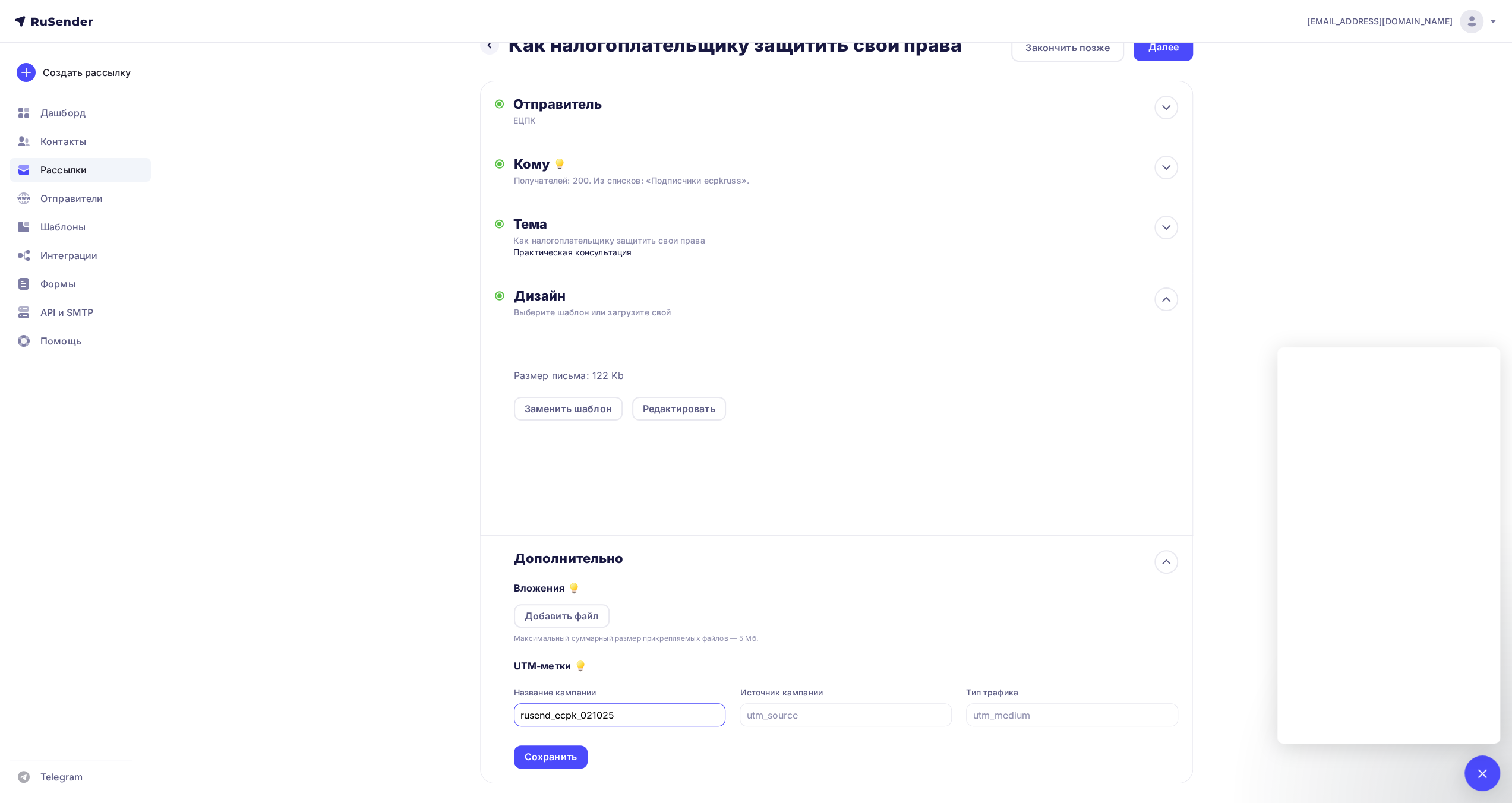
scroll to position [87, 0]
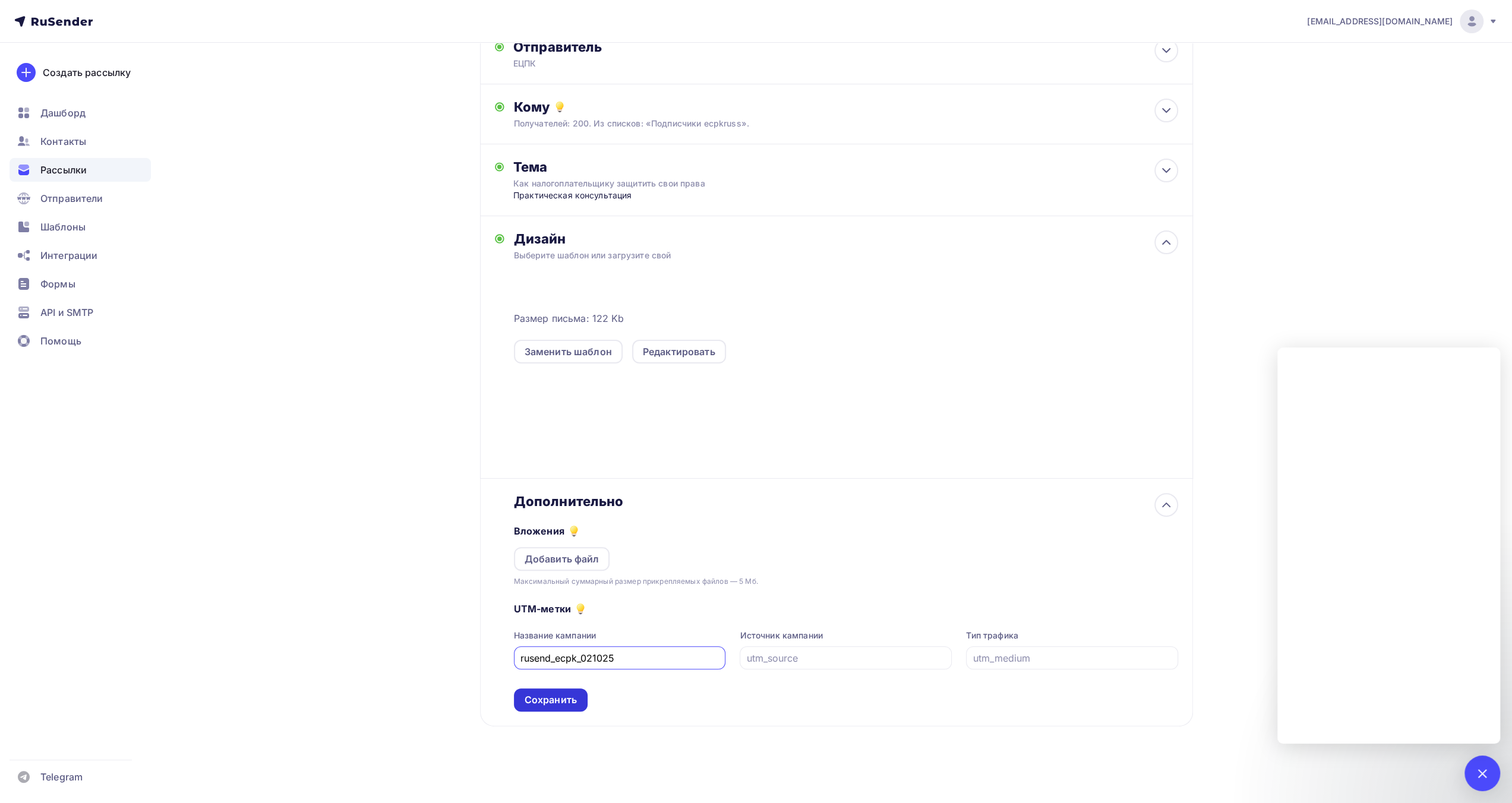
type input "rusend_ecpk_021025"
click at [584, 699] on div "Сохранить" at bounding box center [551, 700] width 73 height 23
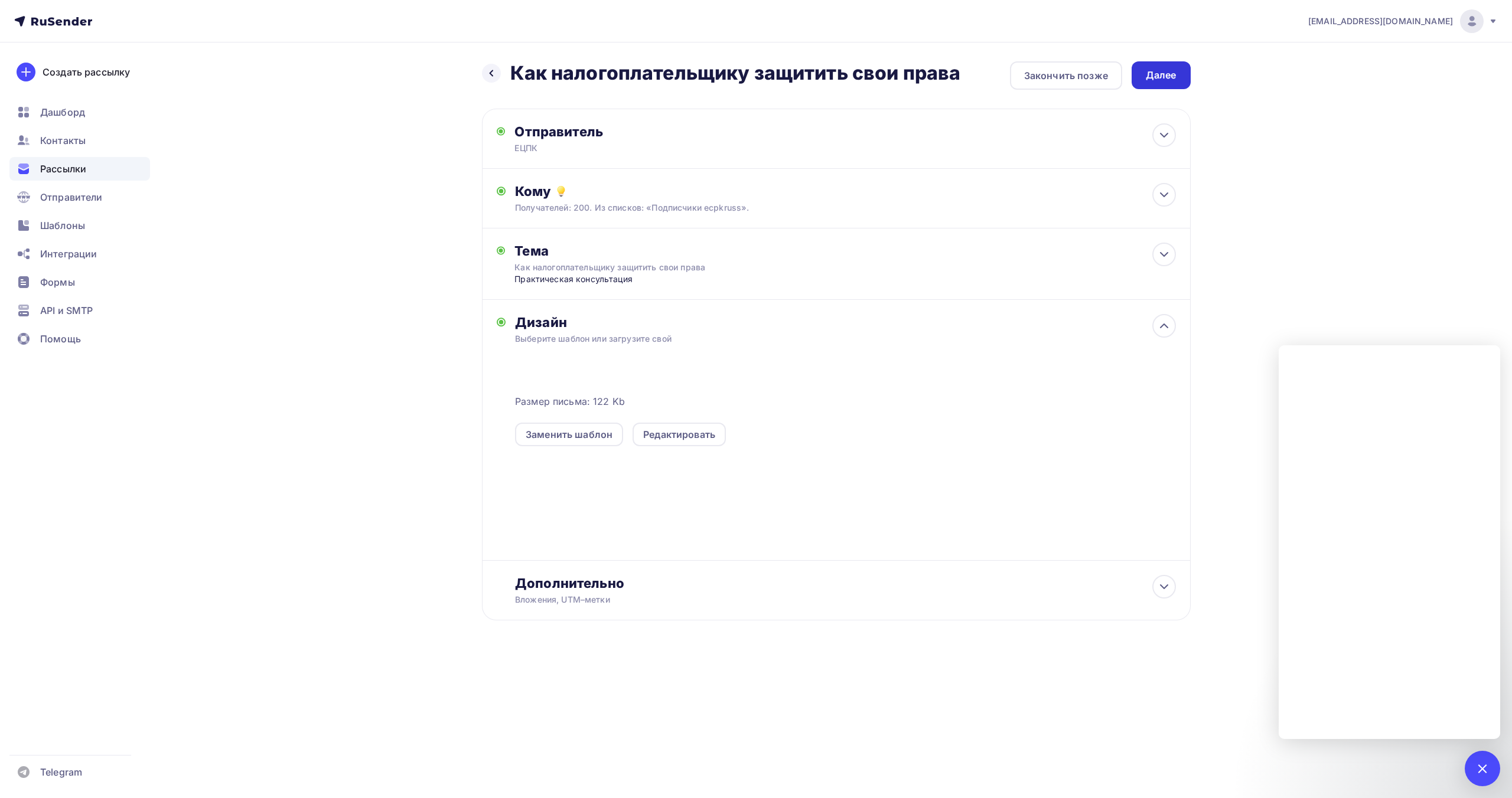
click at [1167, 78] on div "Далее" at bounding box center [1161, 75] width 31 height 14
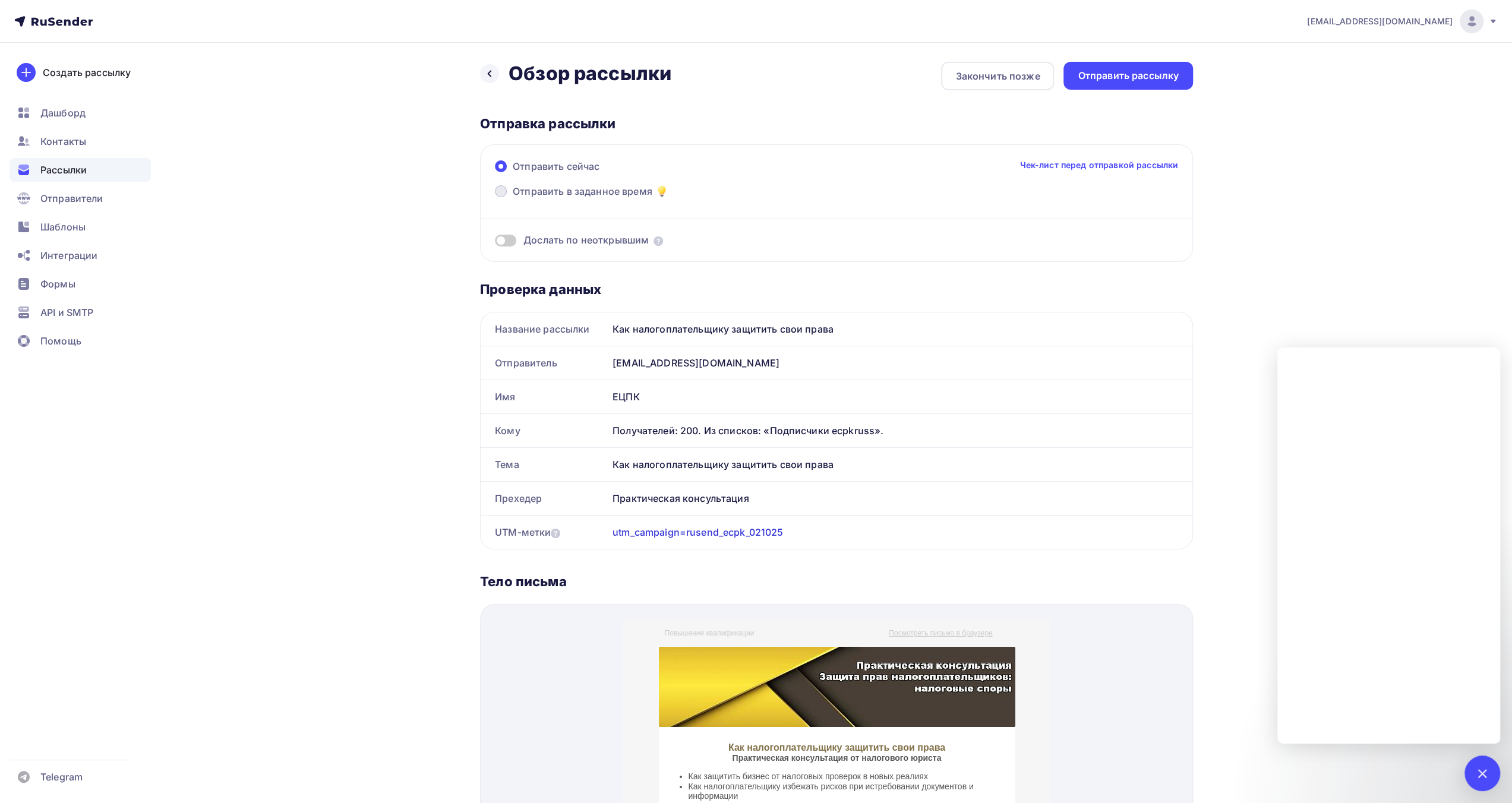
click at [595, 198] on label "Отправить в заданное время" at bounding box center [581, 192] width 174 height 16
click at [513, 198] on input "Отправить в заданное время" at bounding box center [513, 198] width 0 height 0
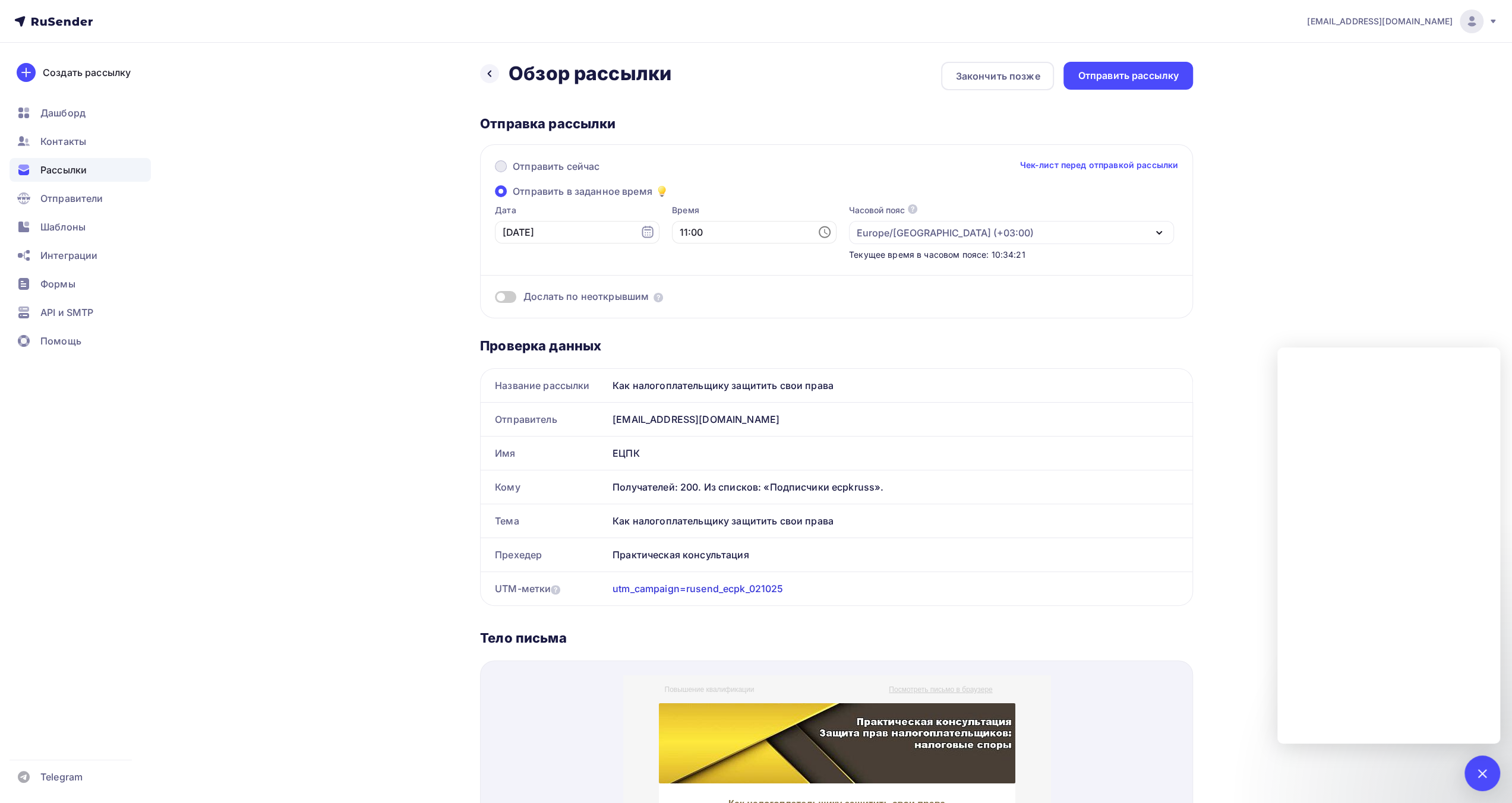
click at [550, 167] on span "Отправить сейчас" at bounding box center [555, 166] width 87 height 14
click at [513, 173] on input "Отправить сейчас" at bounding box center [513, 173] width 0 height 0
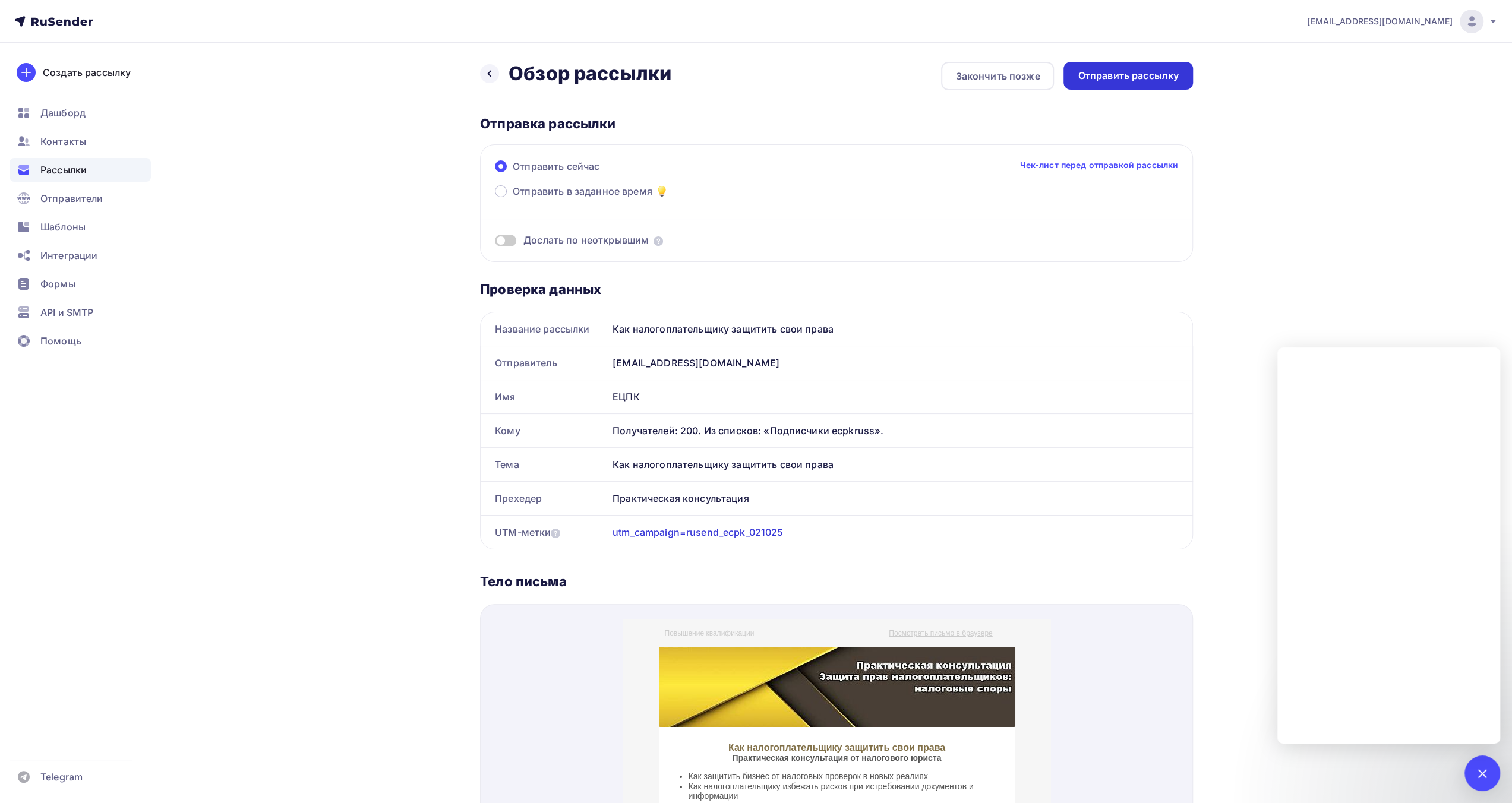
click at [1137, 73] on div "Отправить рассылку" at bounding box center [1127, 76] width 101 height 14
